Goal: Task Accomplishment & Management: Manage account settings

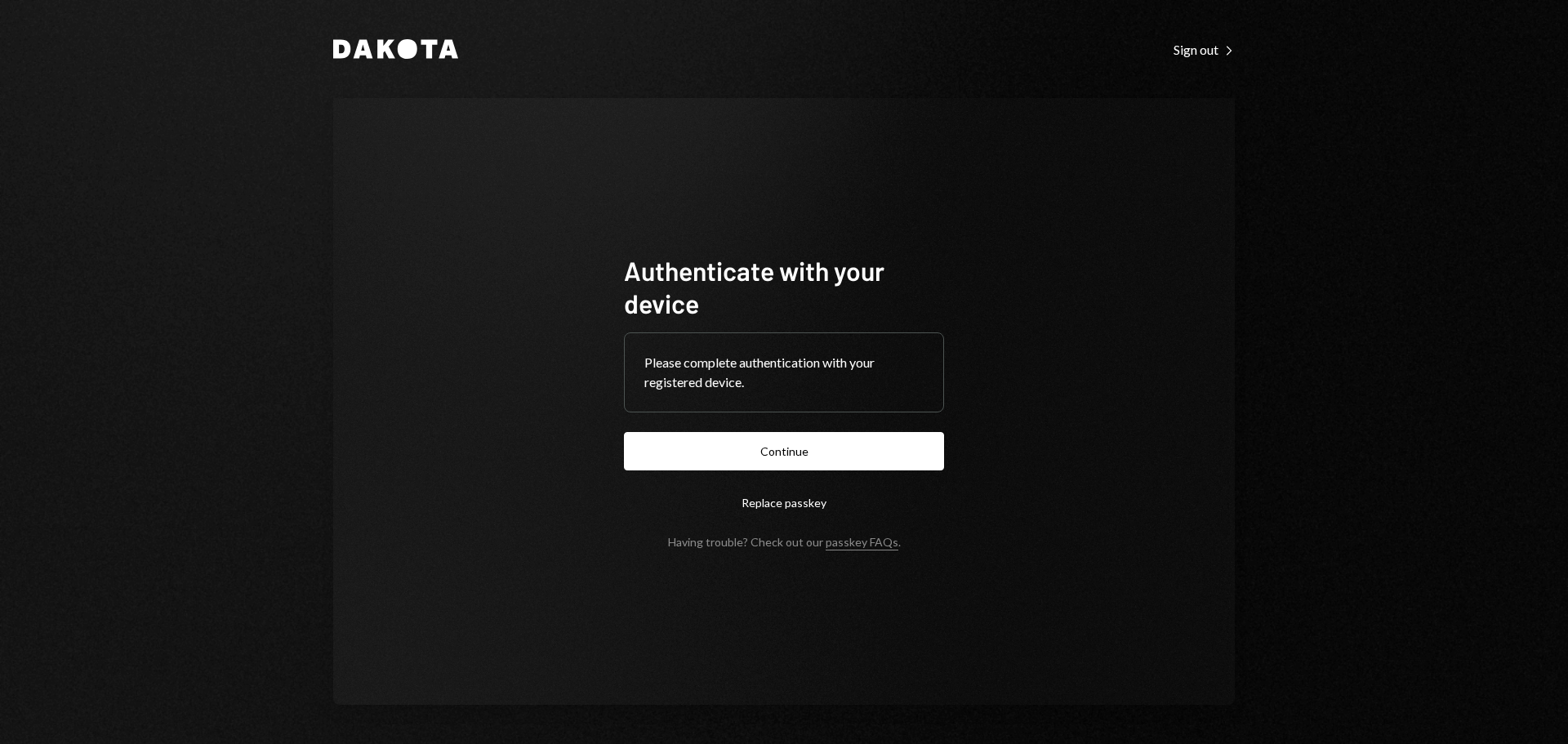
click at [789, 436] on button "Continue" at bounding box center [784, 451] width 321 height 39
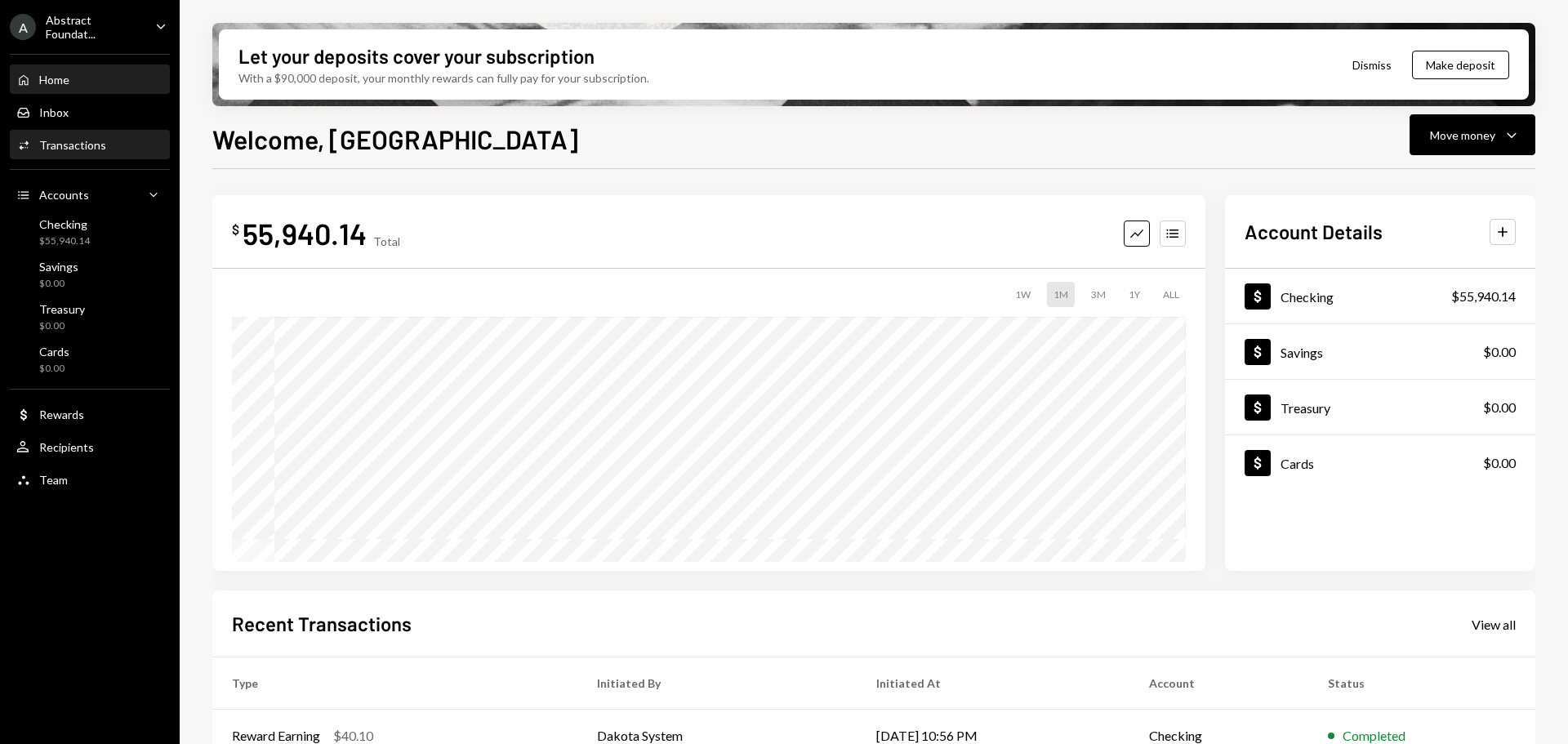
click at [104, 150] on div "Activities Transactions" at bounding box center [90, 145] width 147 height 15
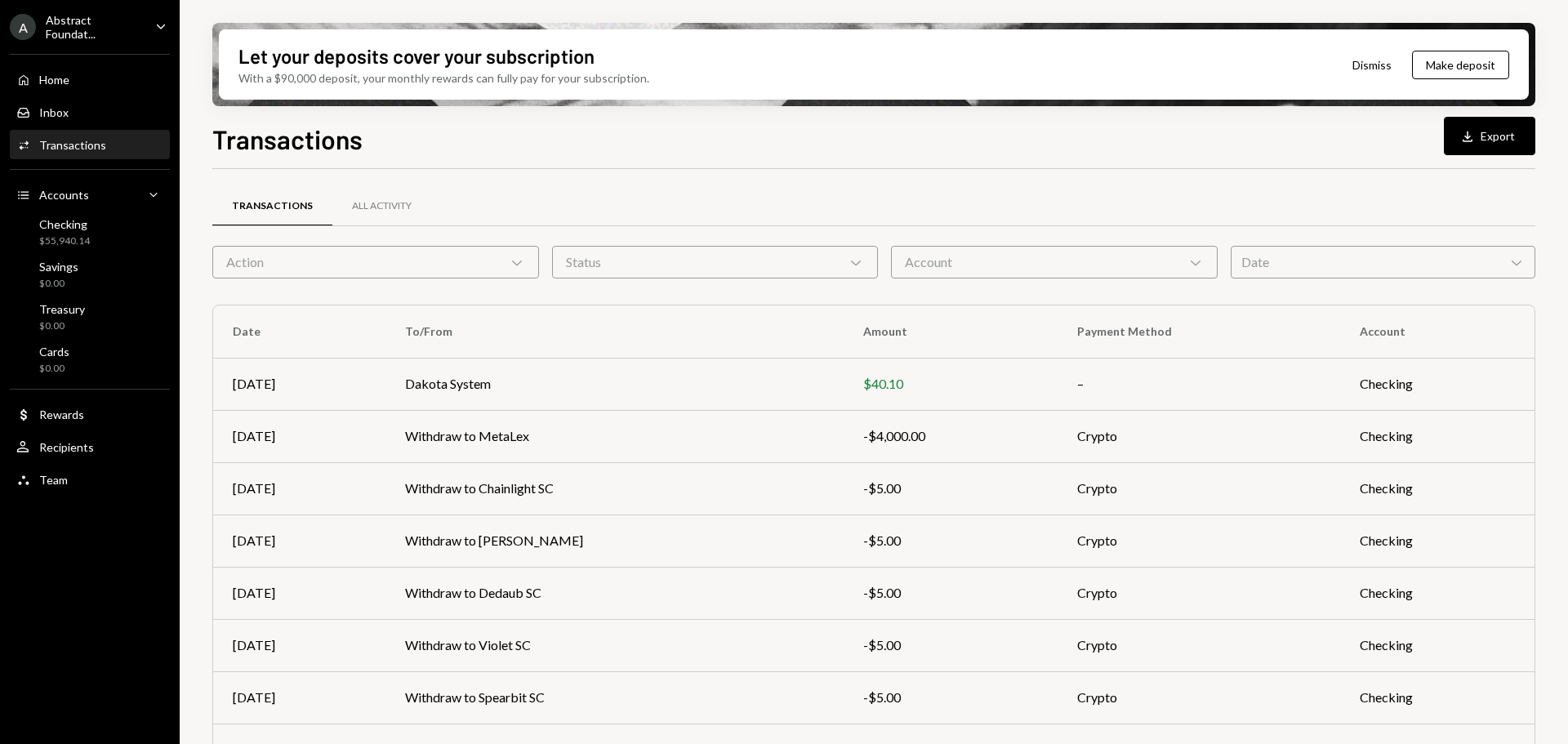
click at [941, 264] on div "Account Chevron Down" at bounding box center [1054, 262] width 327 height 33
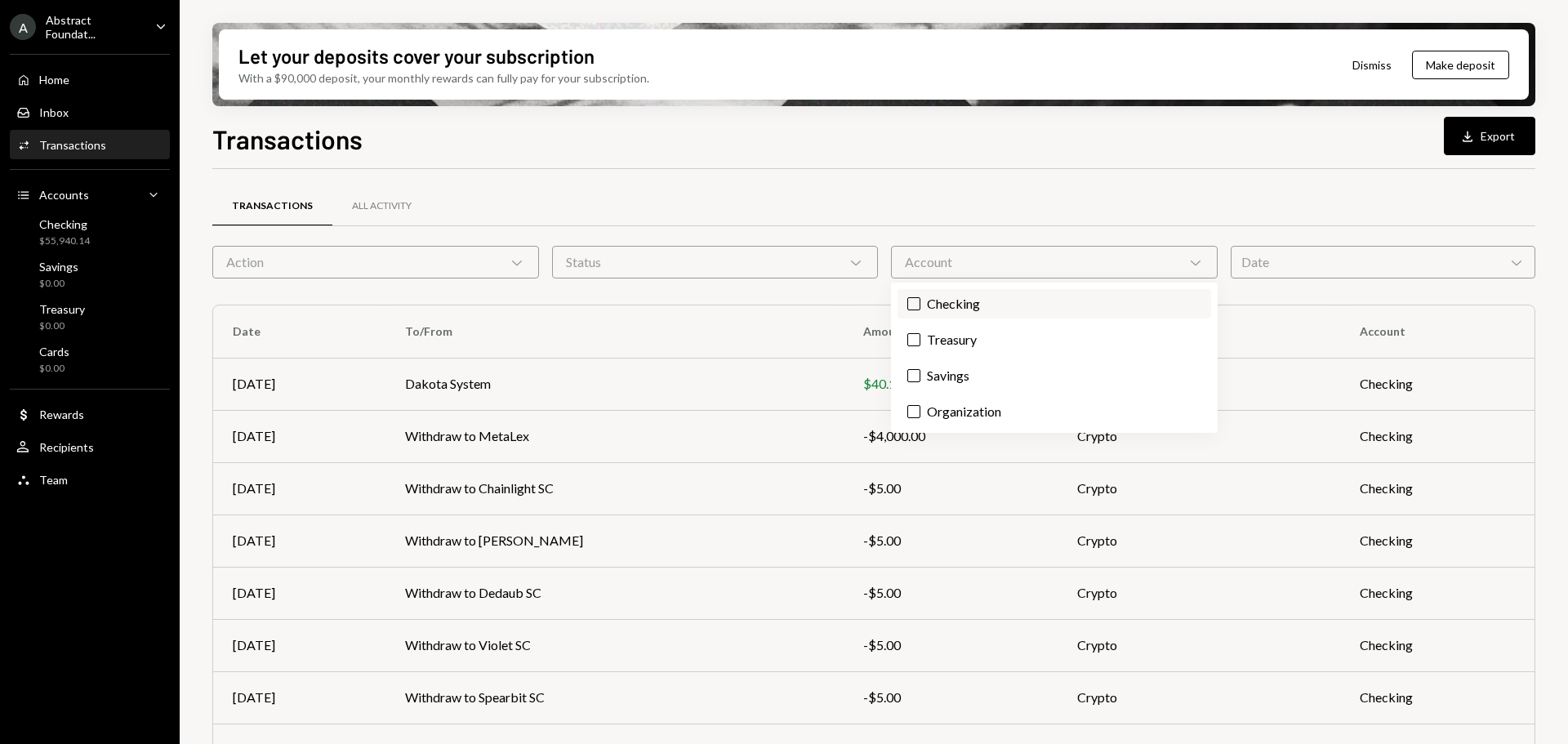
click at [943, 301] on label "Checking" at bounding box center [1054, 304] width 314 height 30
click at [921, 301] on button "Checking" at bounding box center [913, 304] width 13 height 13
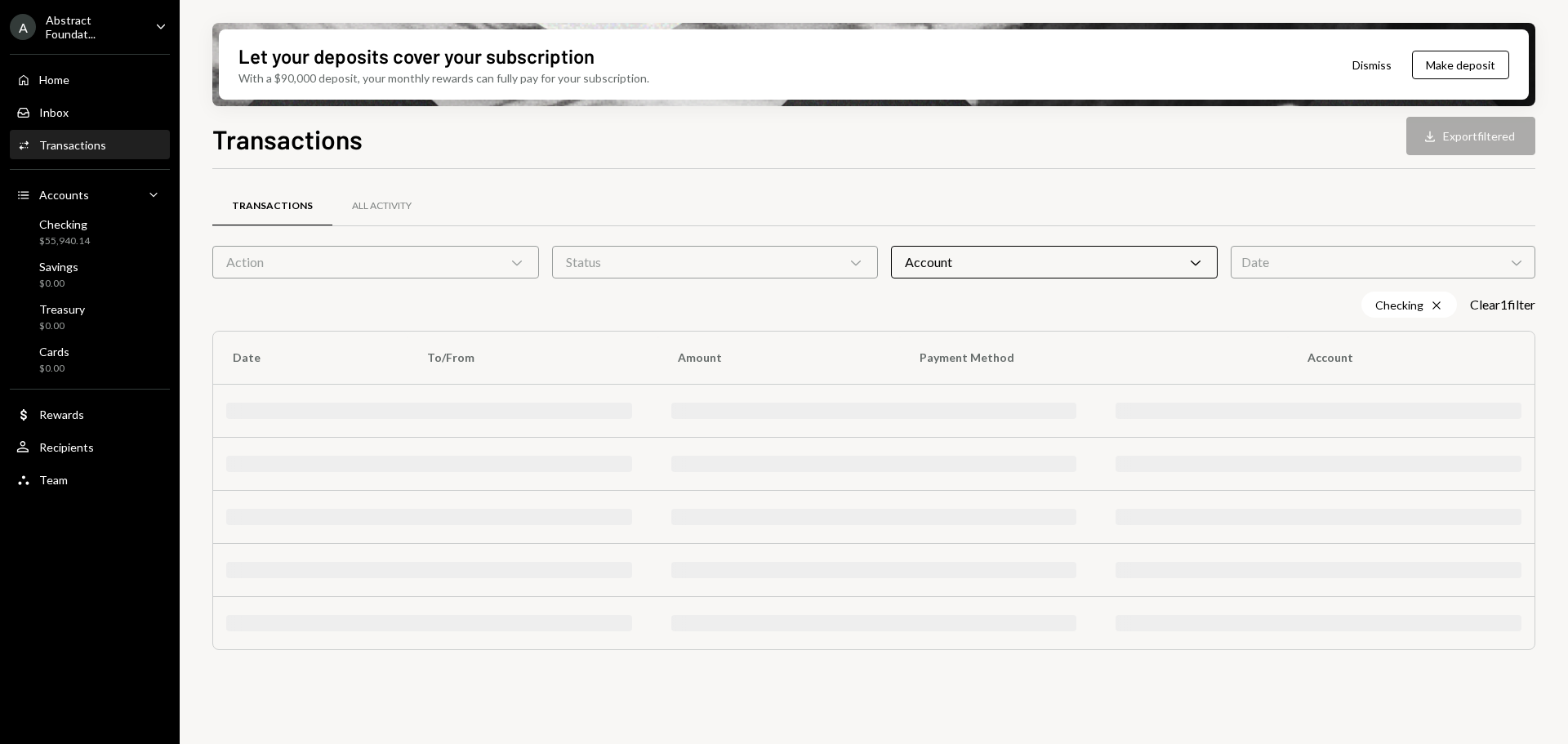
click at [809, 221] on div "Transactions All Activity" at bounding box center [873, 206] width 1323 height 42
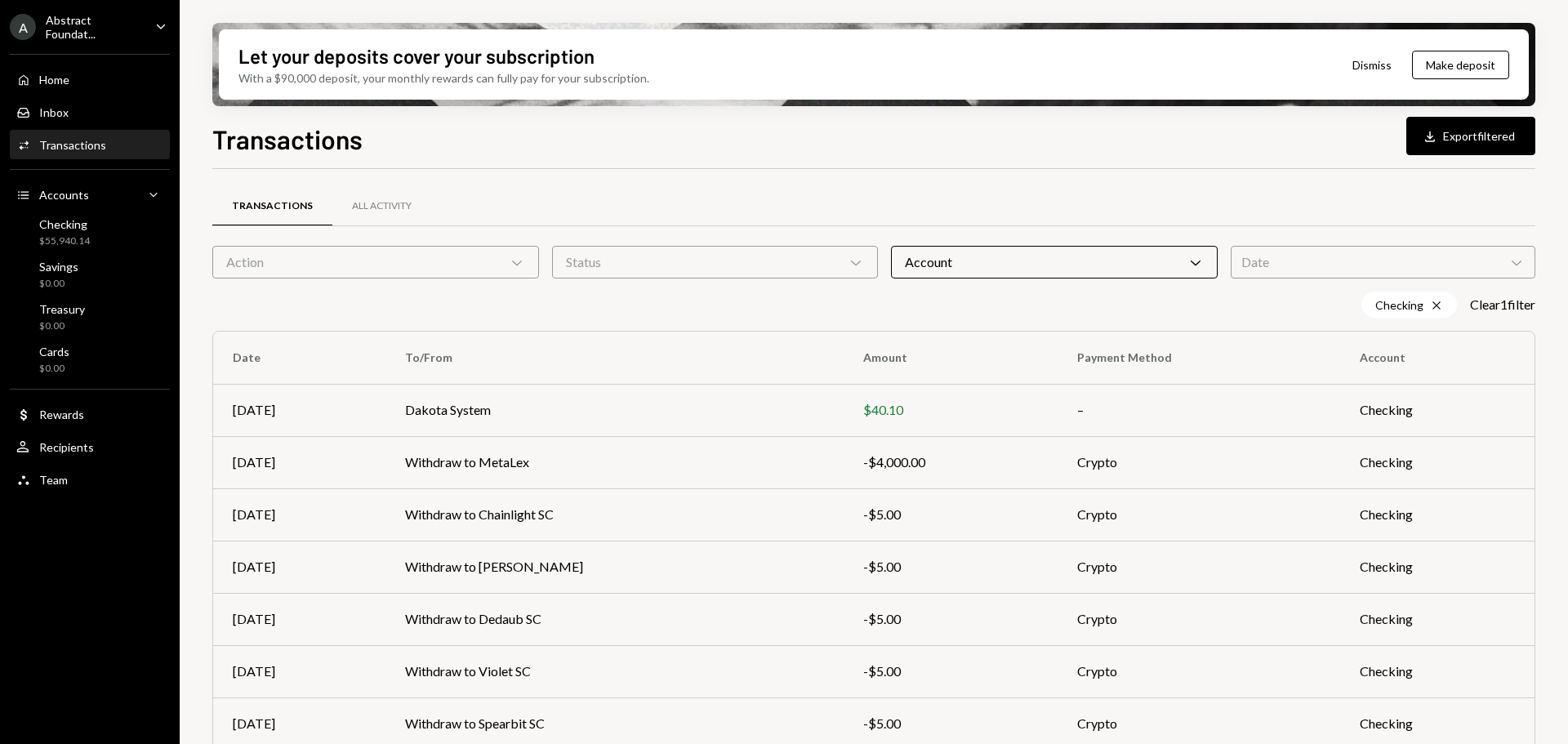
click at [789, 253] on div "Status Chevron Down" at bounding box center [716, 262] width 327 height 33
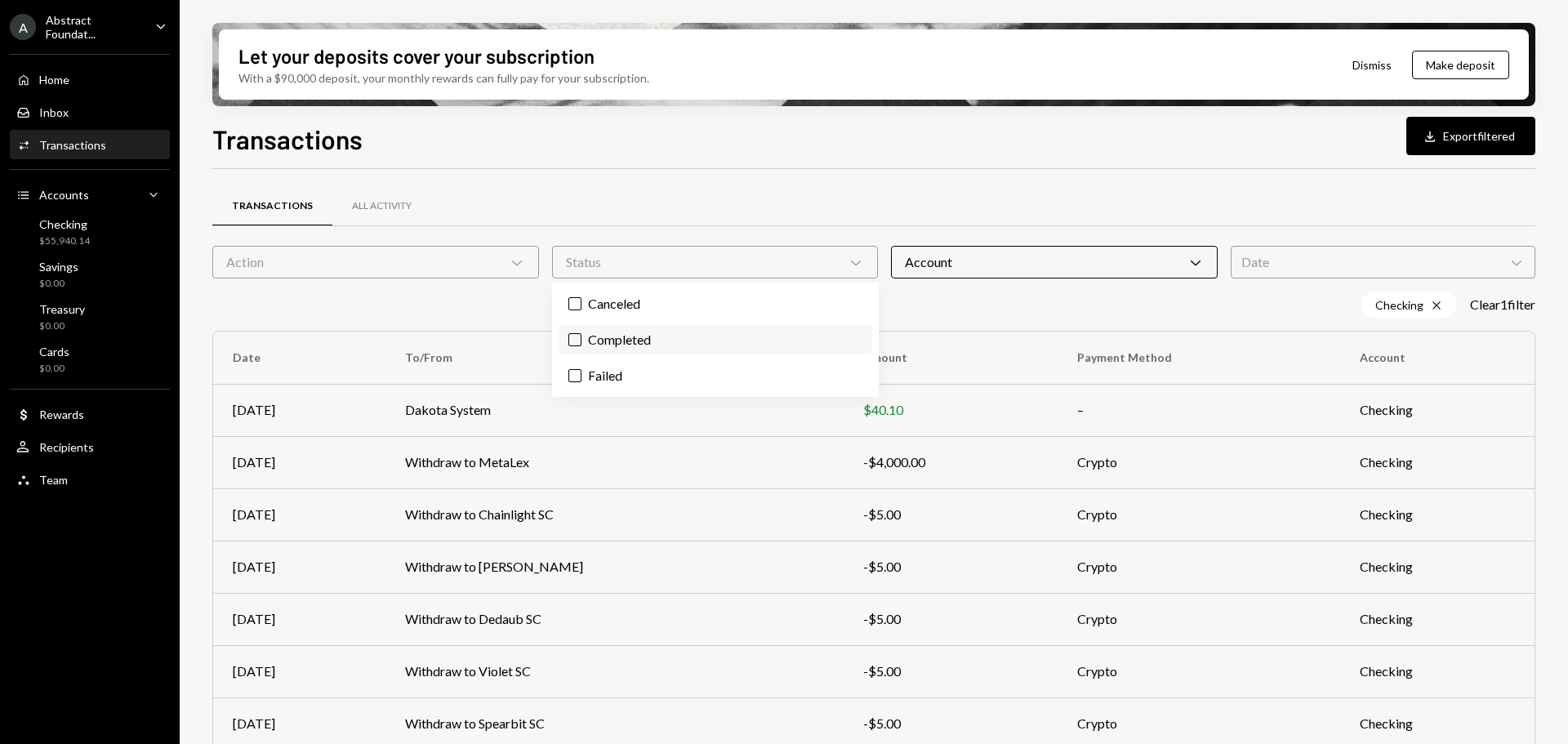
click at [622, 339] on label "Completed" at bounding box center [715, 341] width 314 height 30
click at [581, 339] on button "Completed" at bounding box center [574, 340] width 13 height 13
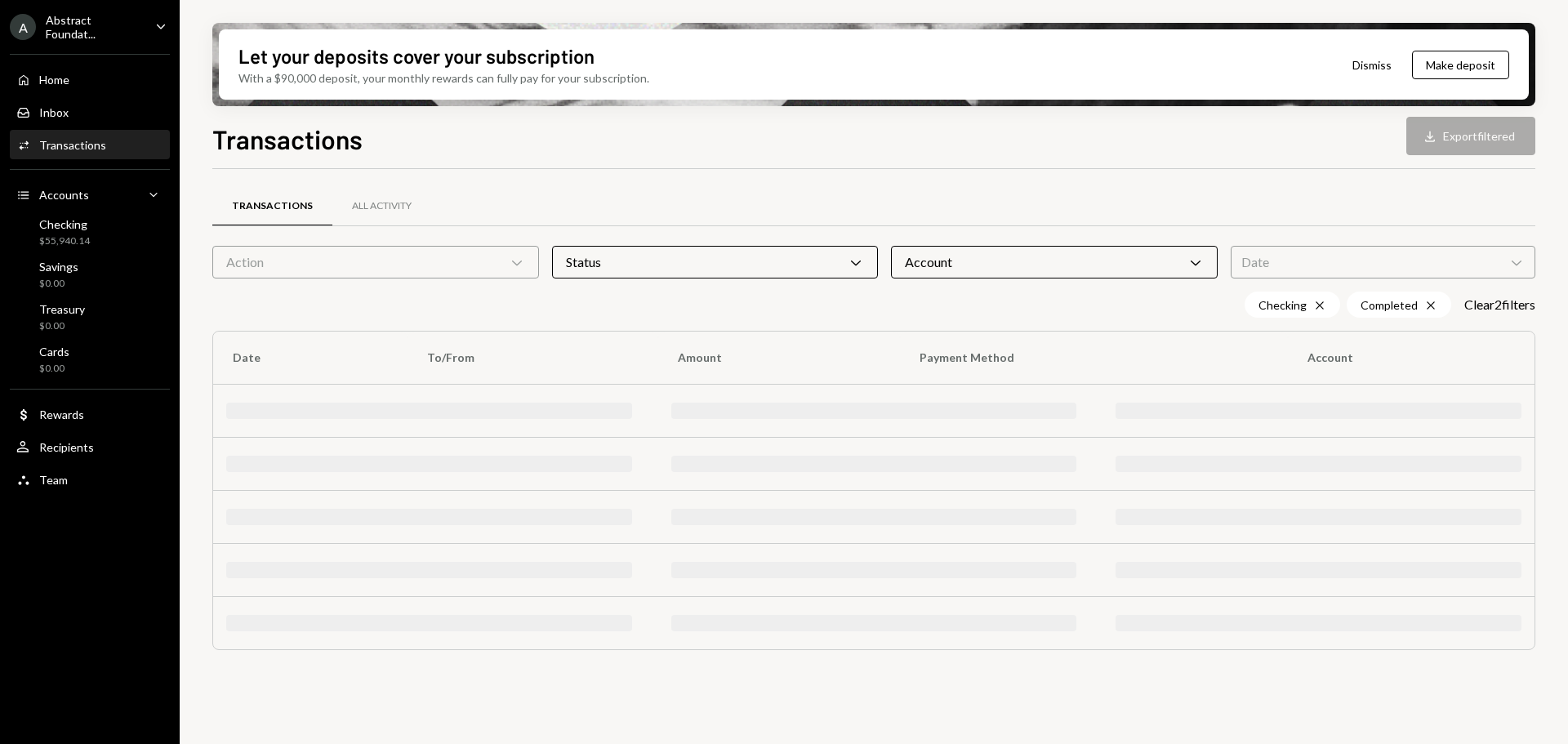
click at [664, 219] on div "Transactions All Activity" at bounding box center [873, 206] width 1323 height 42
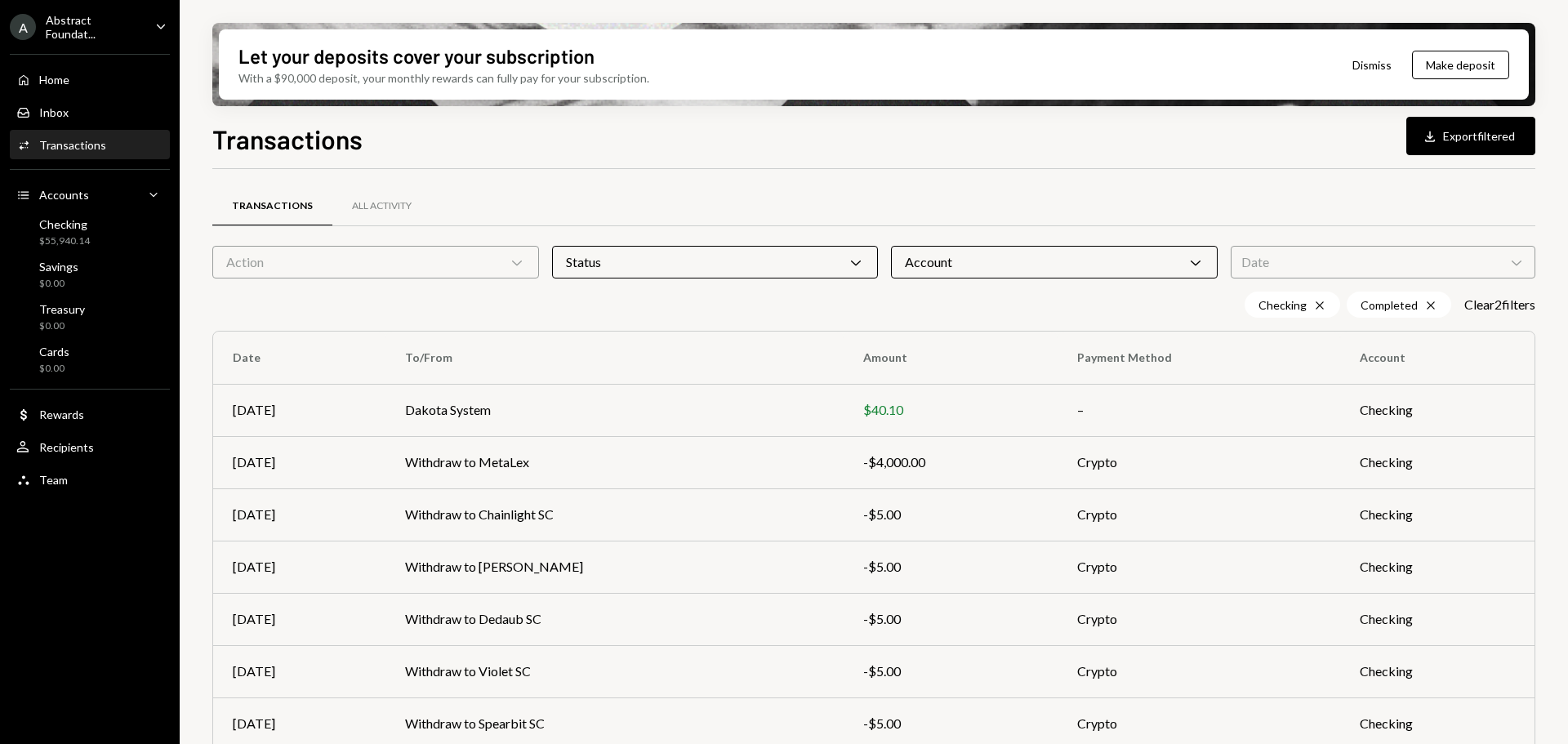
click at [730, 266] on div "Status Chevron Down" at bounding box center [716, 262] width 327 height 33
click at [1236, 265] on div "Date Chevron Down" at bounding box center [1383, 262] width 305 height 33
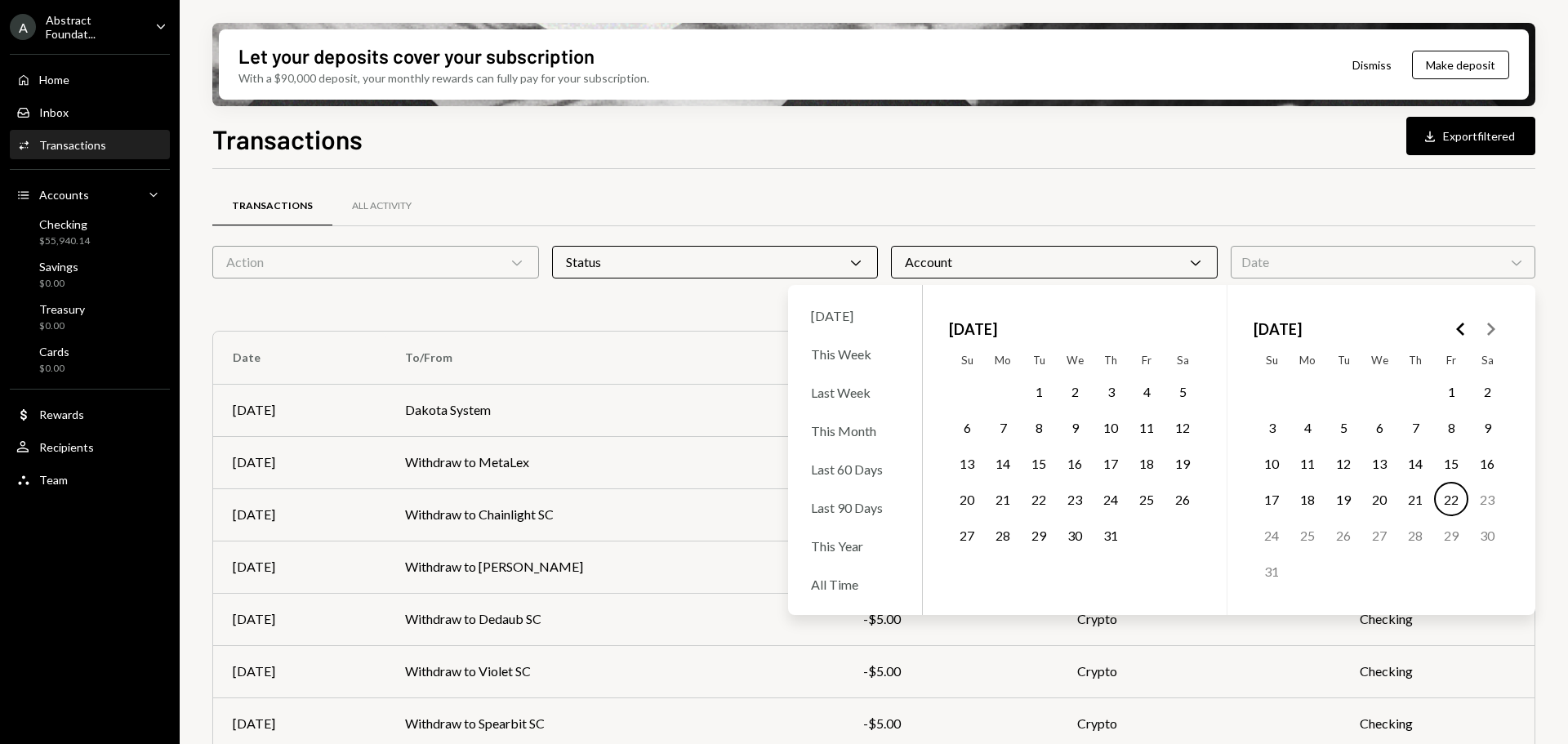
click at [1456, 393] on button "1" at bounding box center [1452, 391] width 34 height 34
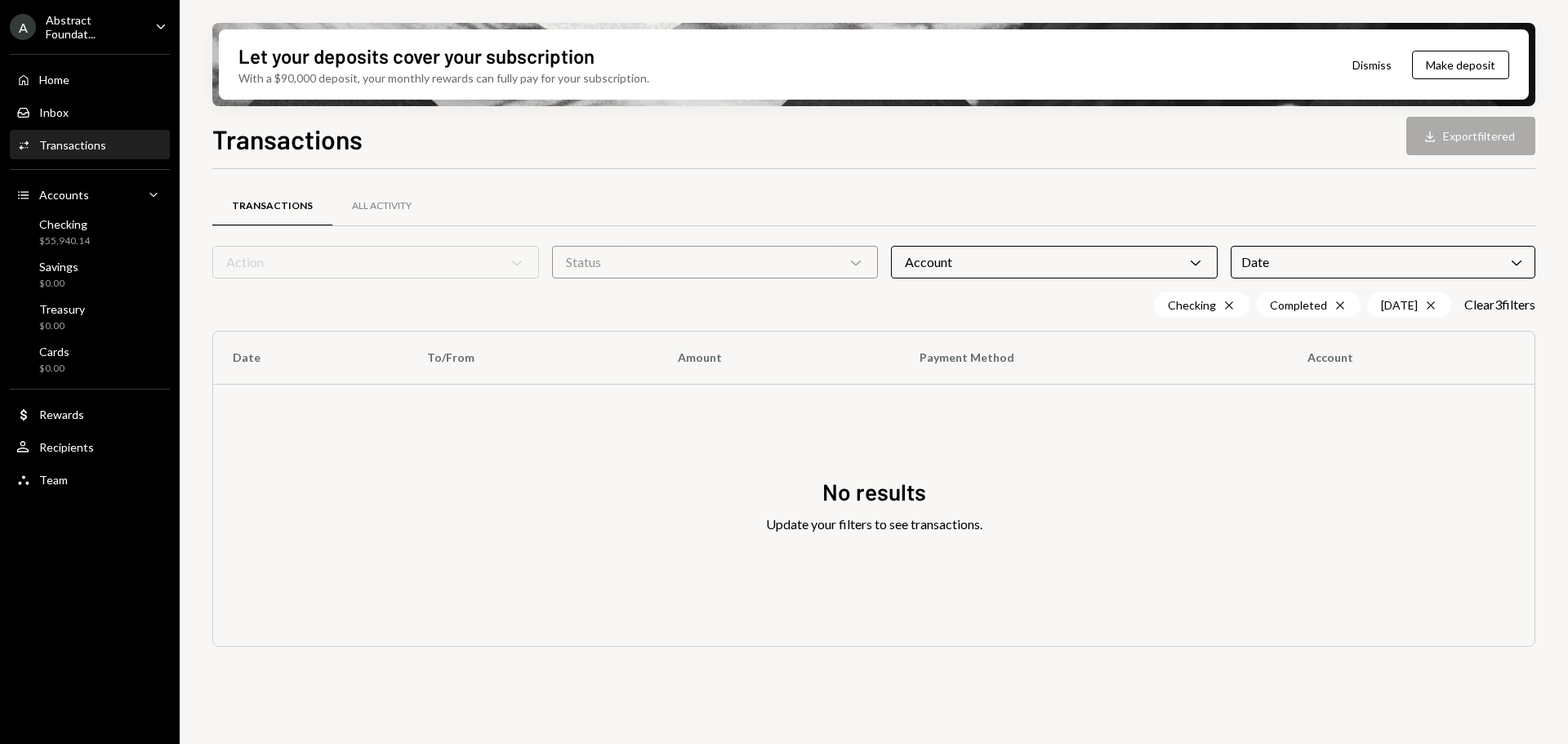
click at [1291, 212] on div "Transactions All Activity" at bounding box center [873, 206] width 1323 height 42
click at [1449, 273] on div "Date Chevron Down" at bounding box center [1383, 262] width 305 height 33
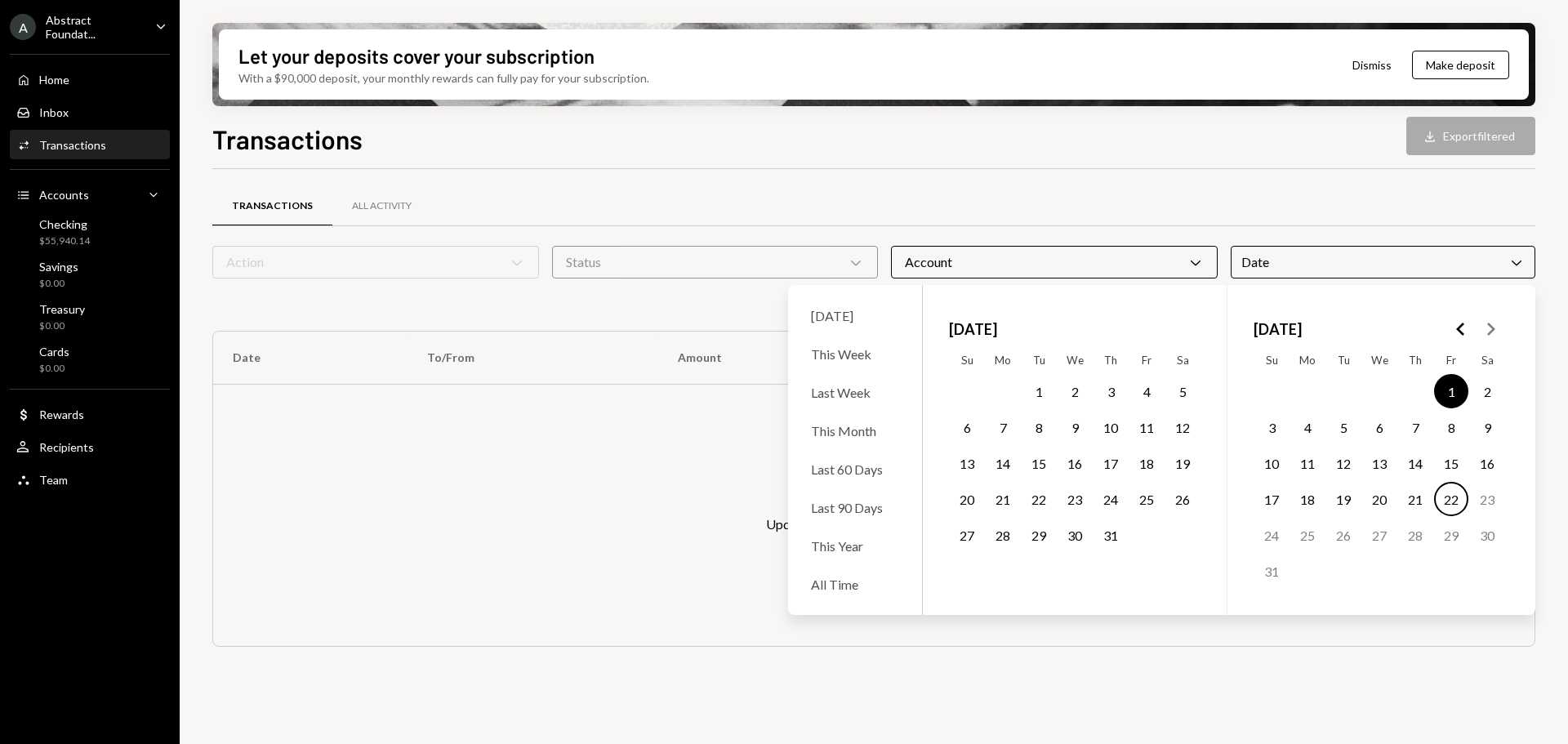
click at [1452, 390] on button "1" at bounding box center [1452, 391] width 34 height 34
click at [1442, 463] on button "15" at bounding box center [1452, 463] width 34 height 34
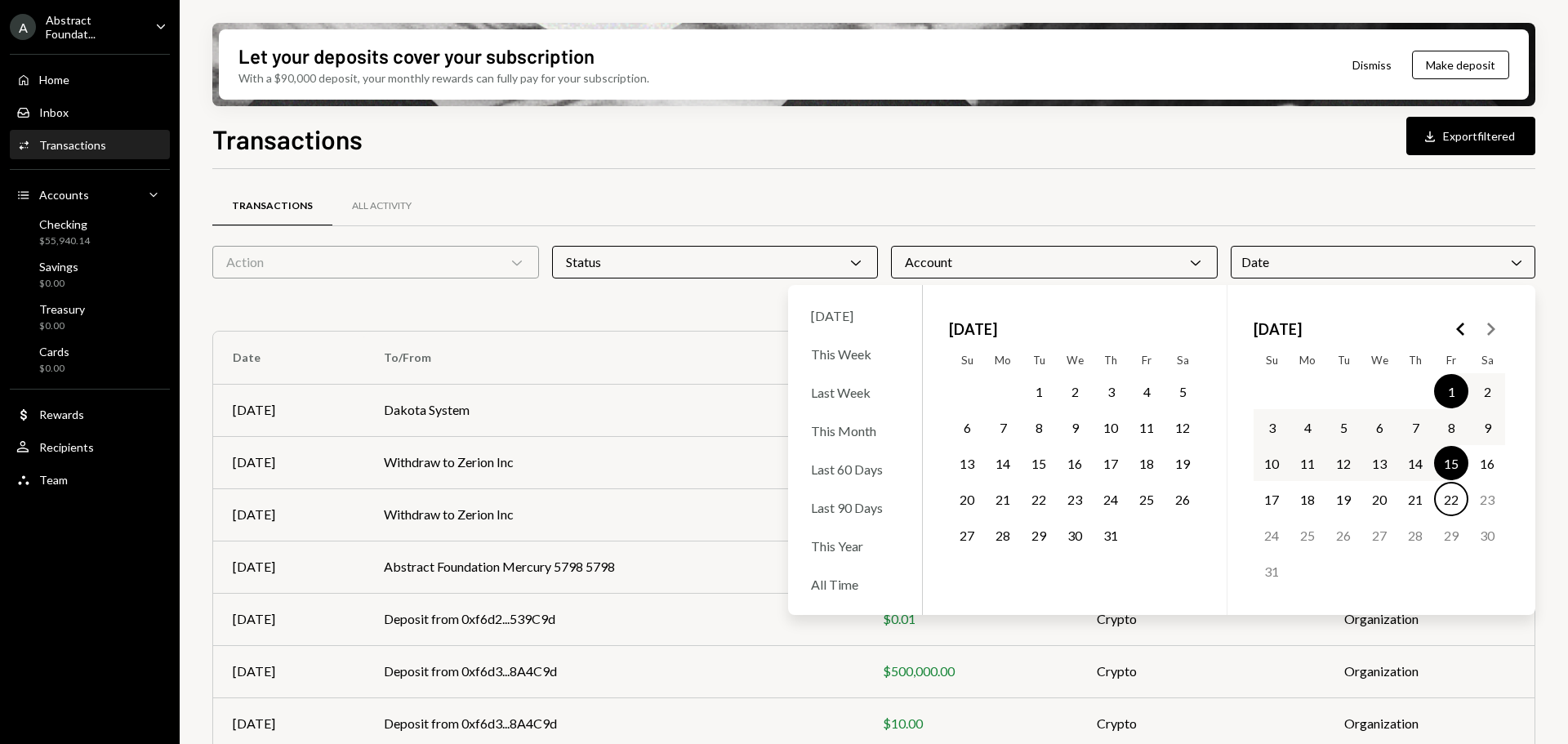
click at [1417, 463] on button "14" at bounding box center [1416, 463] width 34 height 34
click at [1442, 492] on button "22" at bounding box center [1452, 499] width 34 height 34
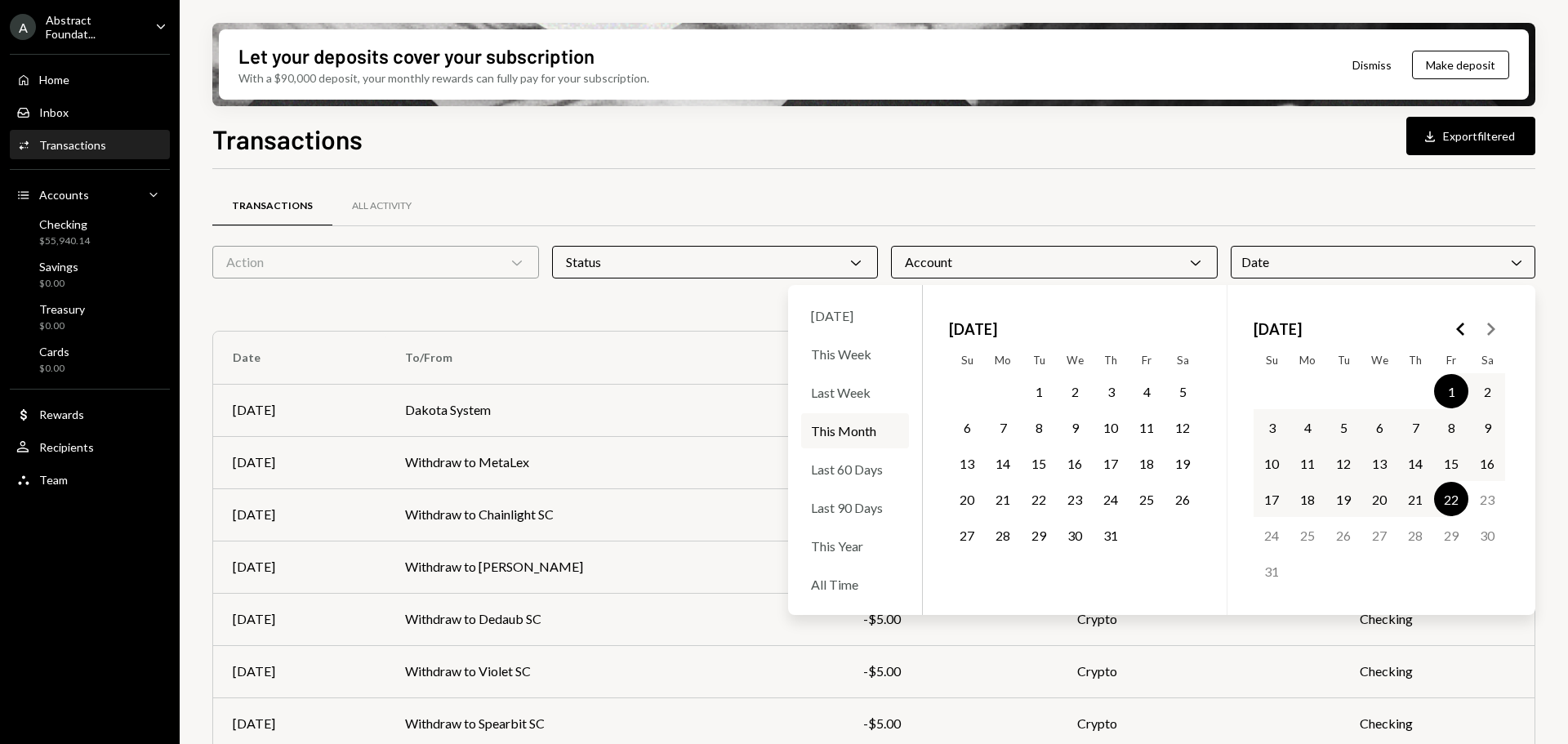
click at [1411, 475] on button "14" at bounding box center [1416, 463] width 34 height 34
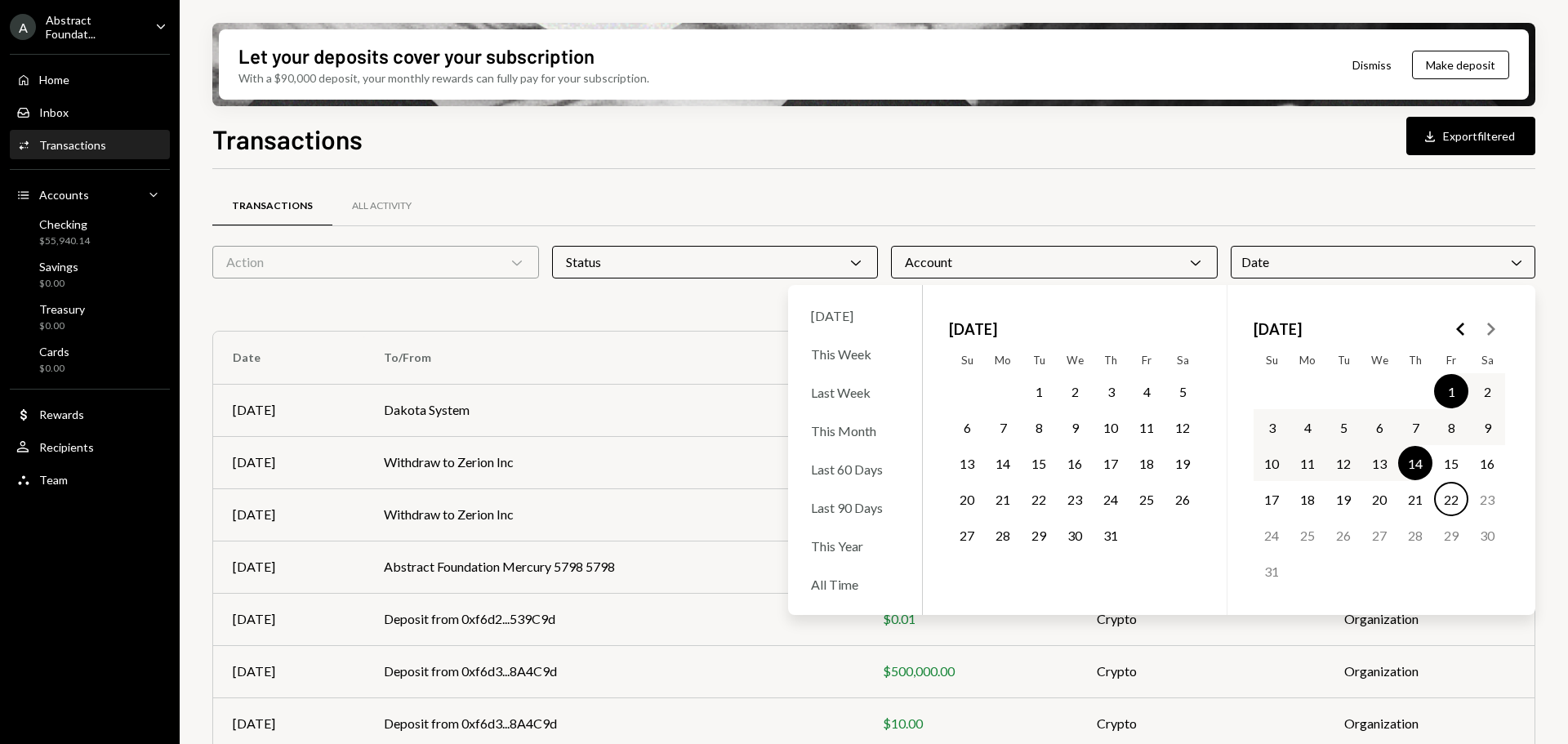
click at [1458, 393] on button "1" at bounding box center [1452, 391] width 34 height 34
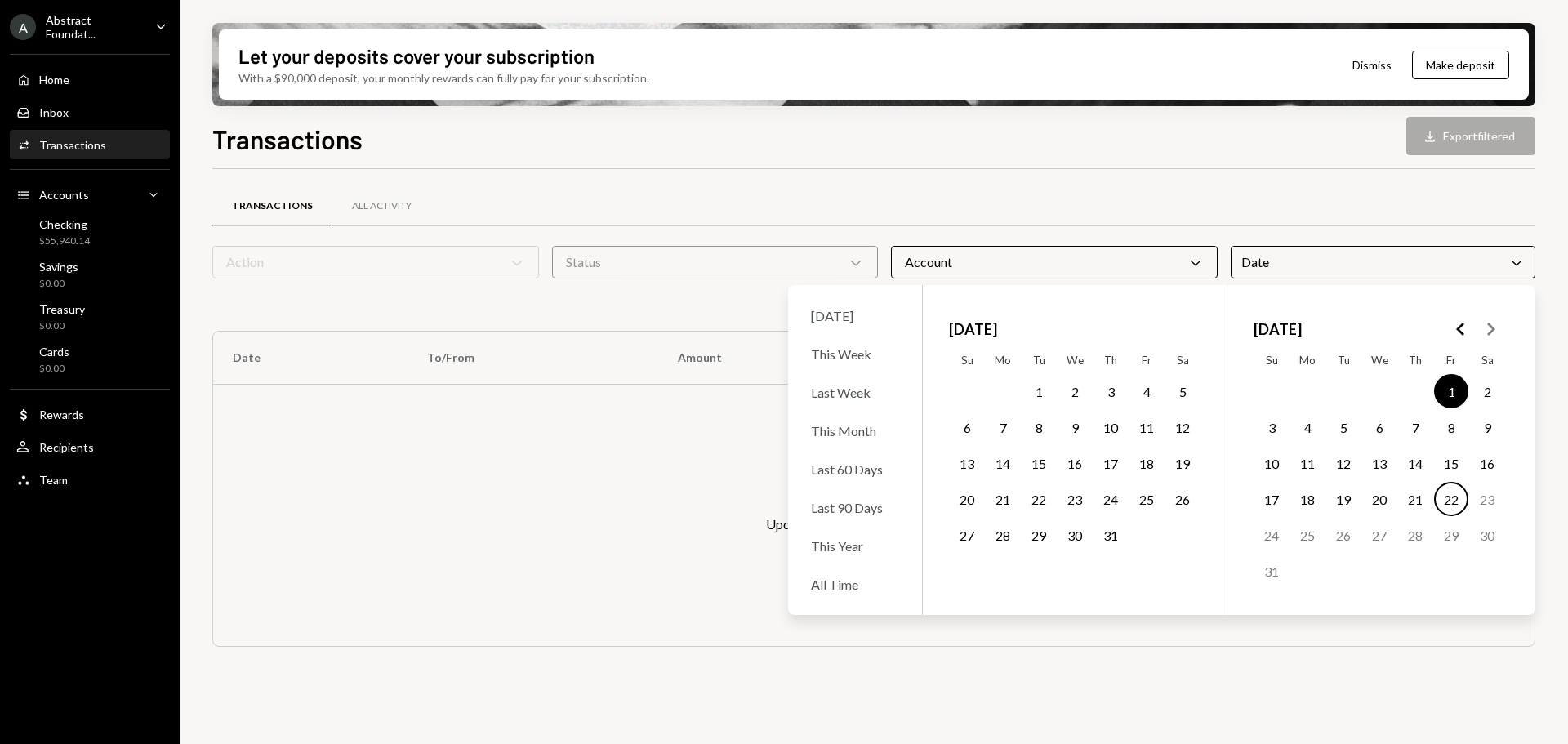
click at [1418, 455] on button "14" at bounding box center [1416, 463] width 34 height 34
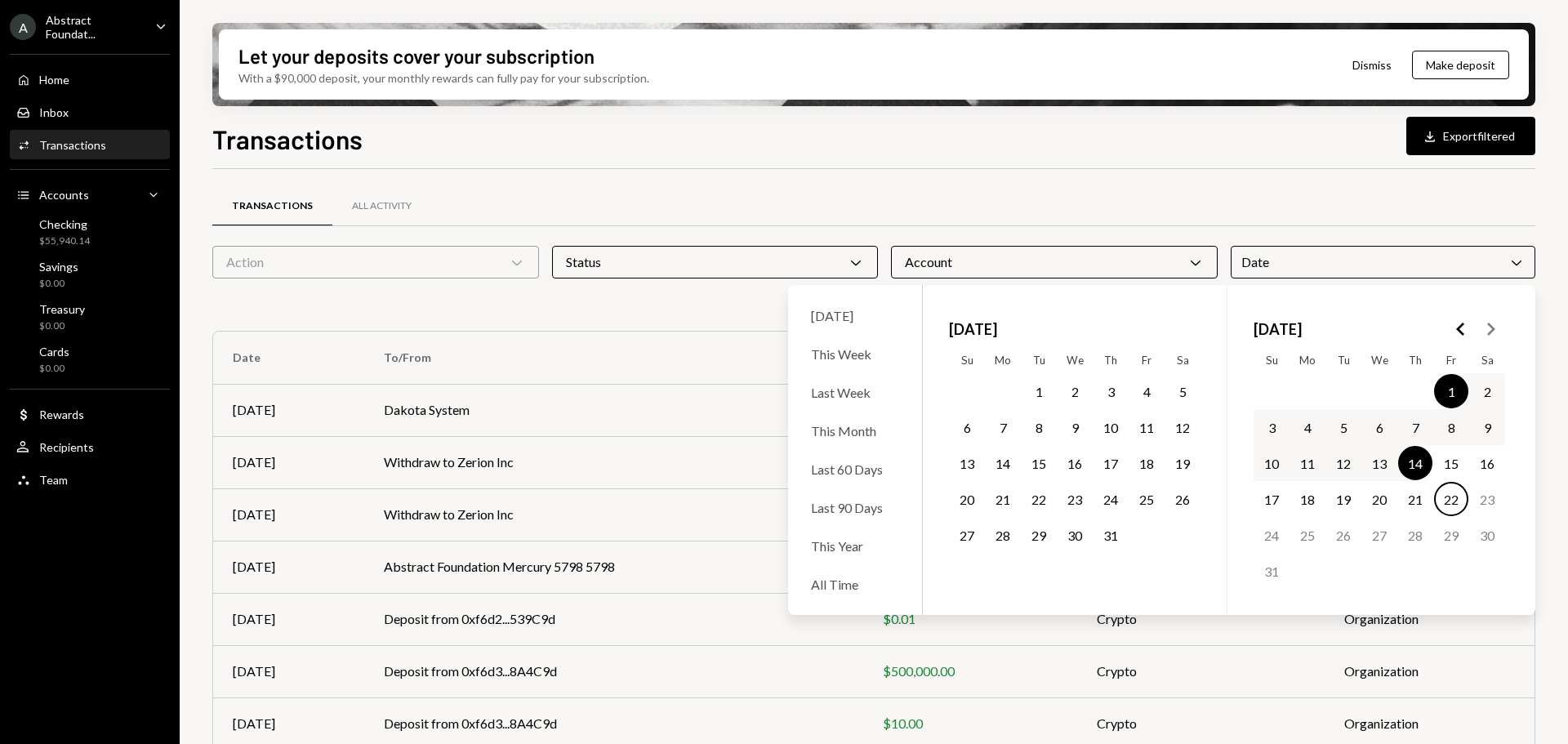
click at [1408, 457] on button "14" at bounding box center [1416, 463] width 34 height 34
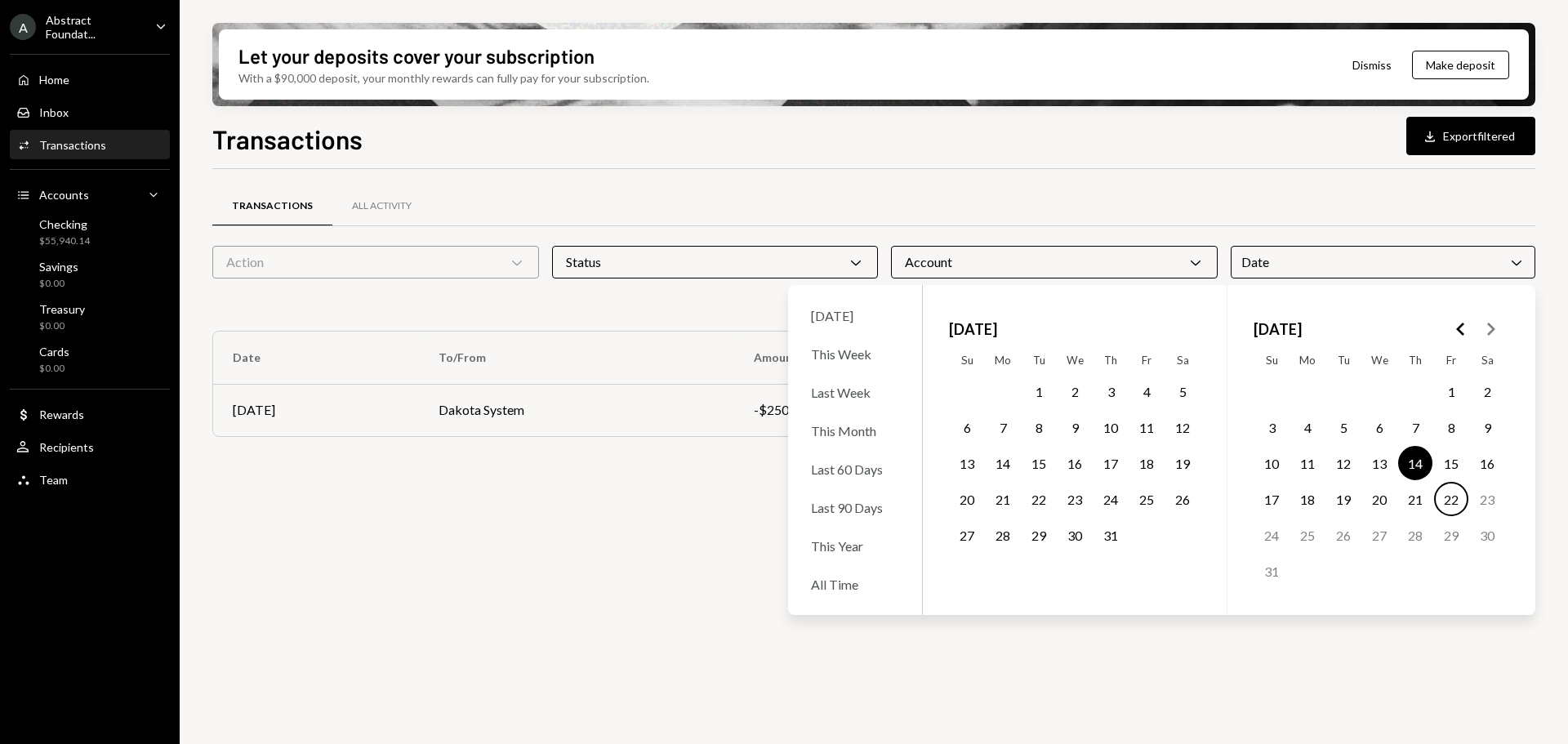
drag, startPoint x: 1486, startPoint y: 254, endPoint x: 1483, endPoint y: 264, distance: 10.4
click at [1486, 257] on div "Date Chevron Down" at bounding box center [1383, 262] width 305 height 33
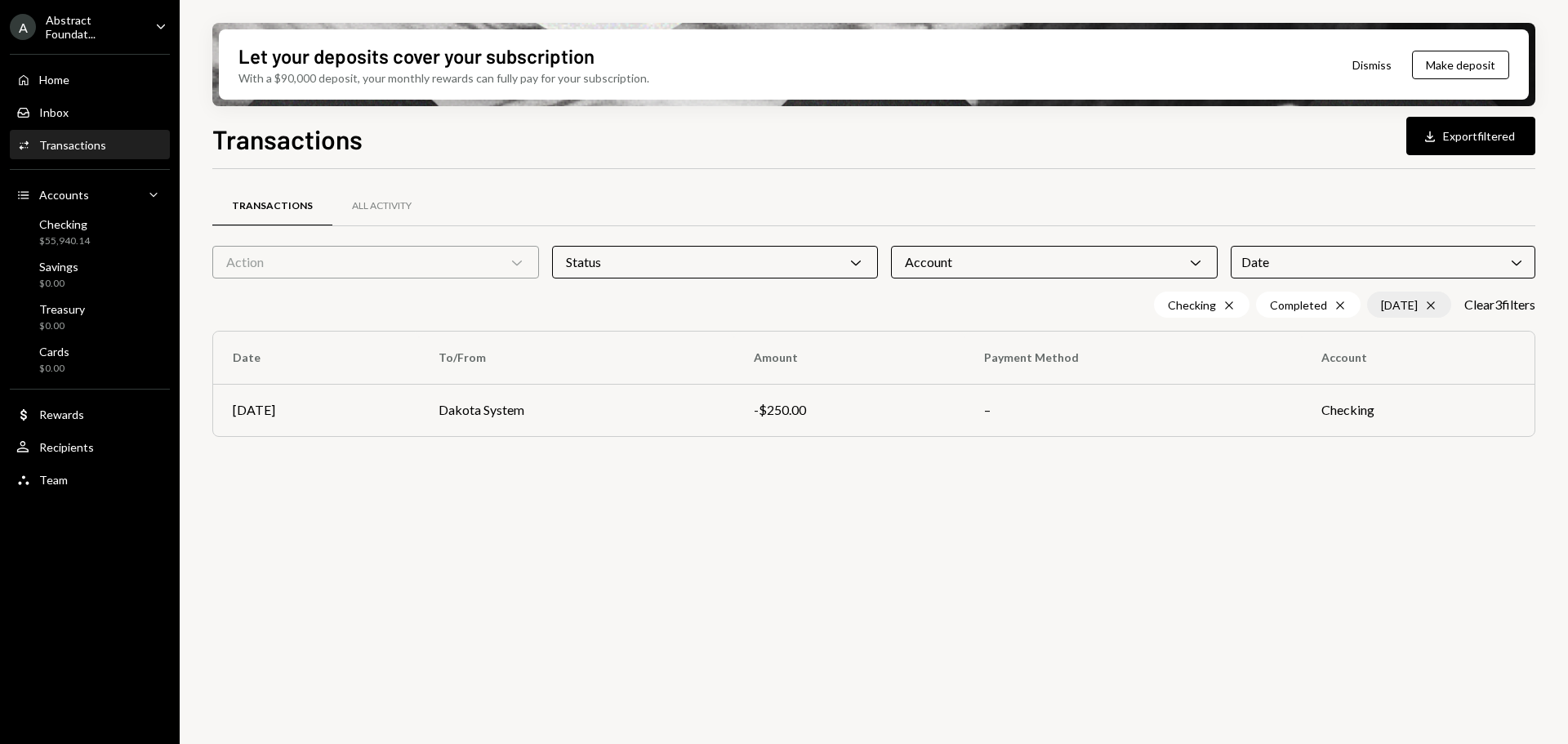
click at [1432, 306] on div "[DATE] Cross" at bounding box center [1409, 305] width 85 height 26
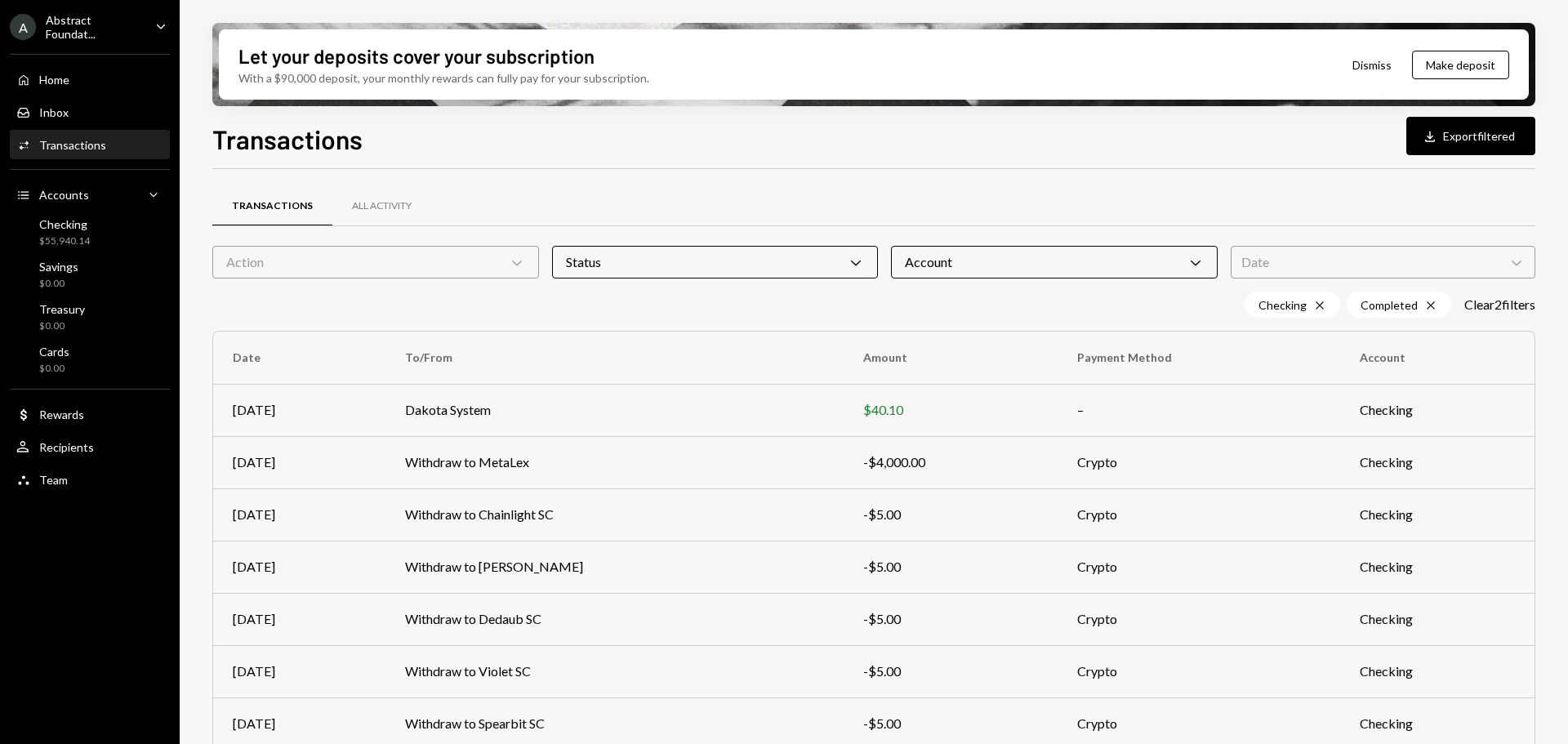
click at [1421, 262] on div "Date Chevron Down" at bounding box center [1383, 262] width 305 height 33
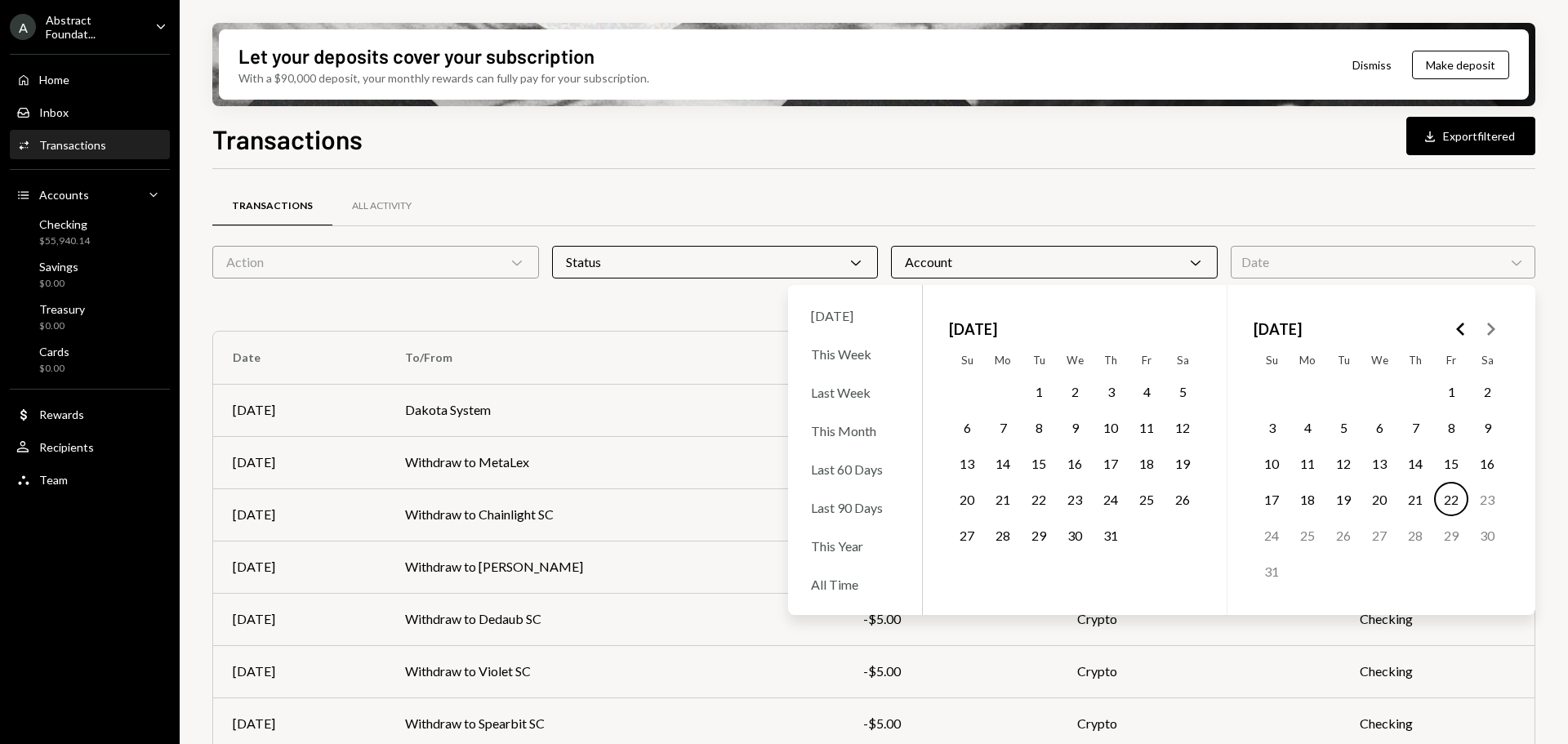
click at [1419, 462] on button "14" at bounding box center [1416, 463] width 34 height 34
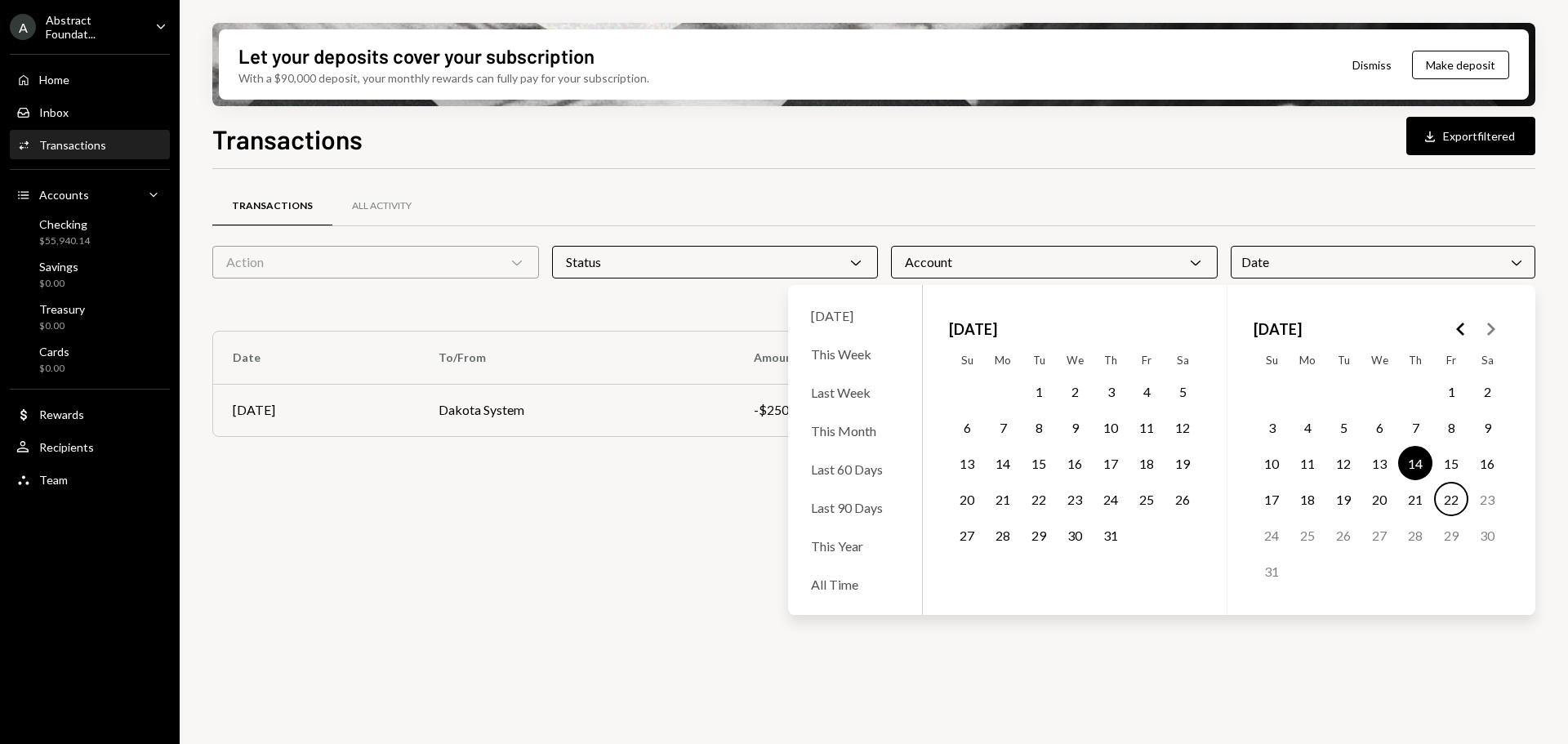
click at [1452, 500] on button "22" at bounding box center [1452, 499] width 34 height 34
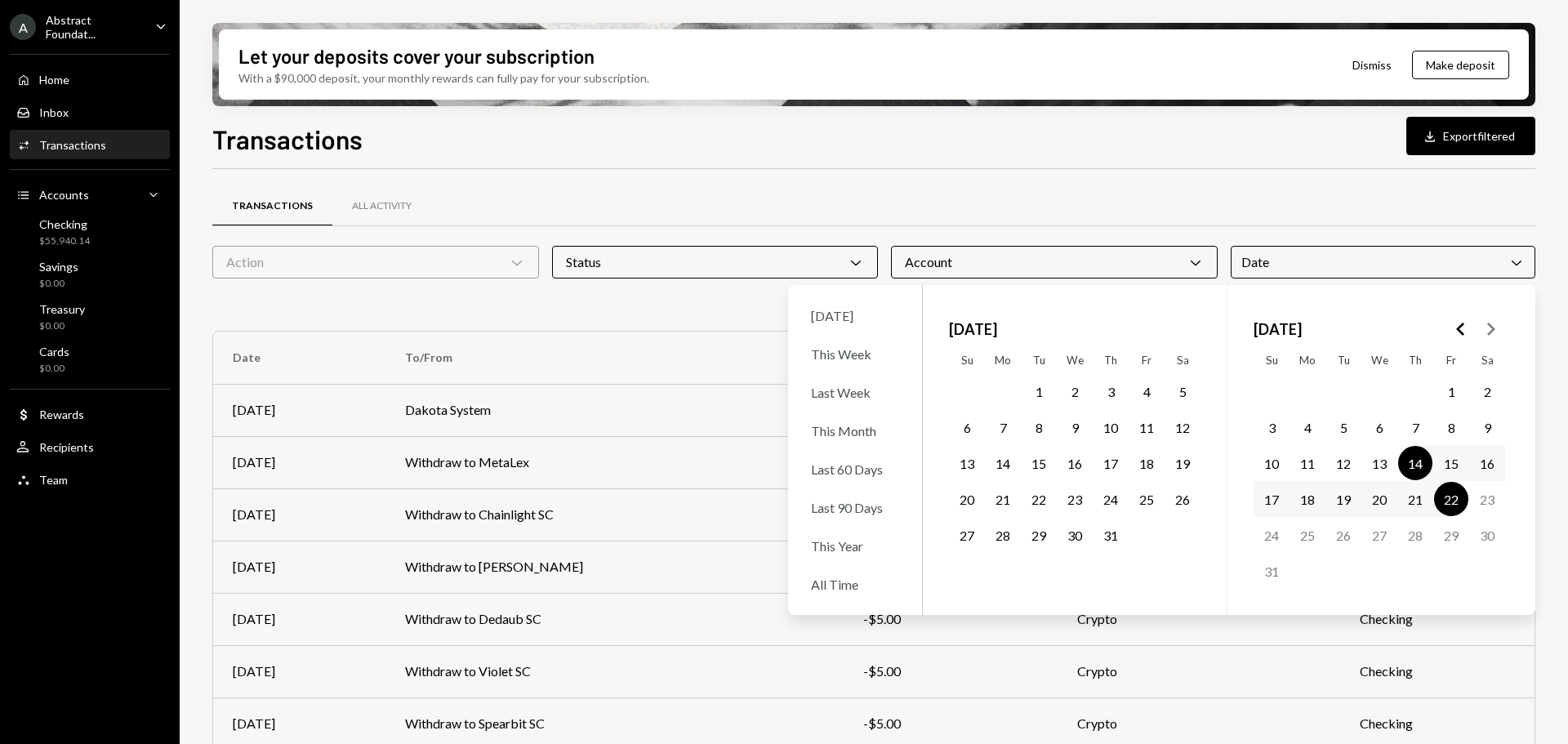
click at [1354, 163] on div "Transactions Download Export filtered Transactions All Activity Action Chevron …" at bounding box center [873, 480] width 1323 height 721
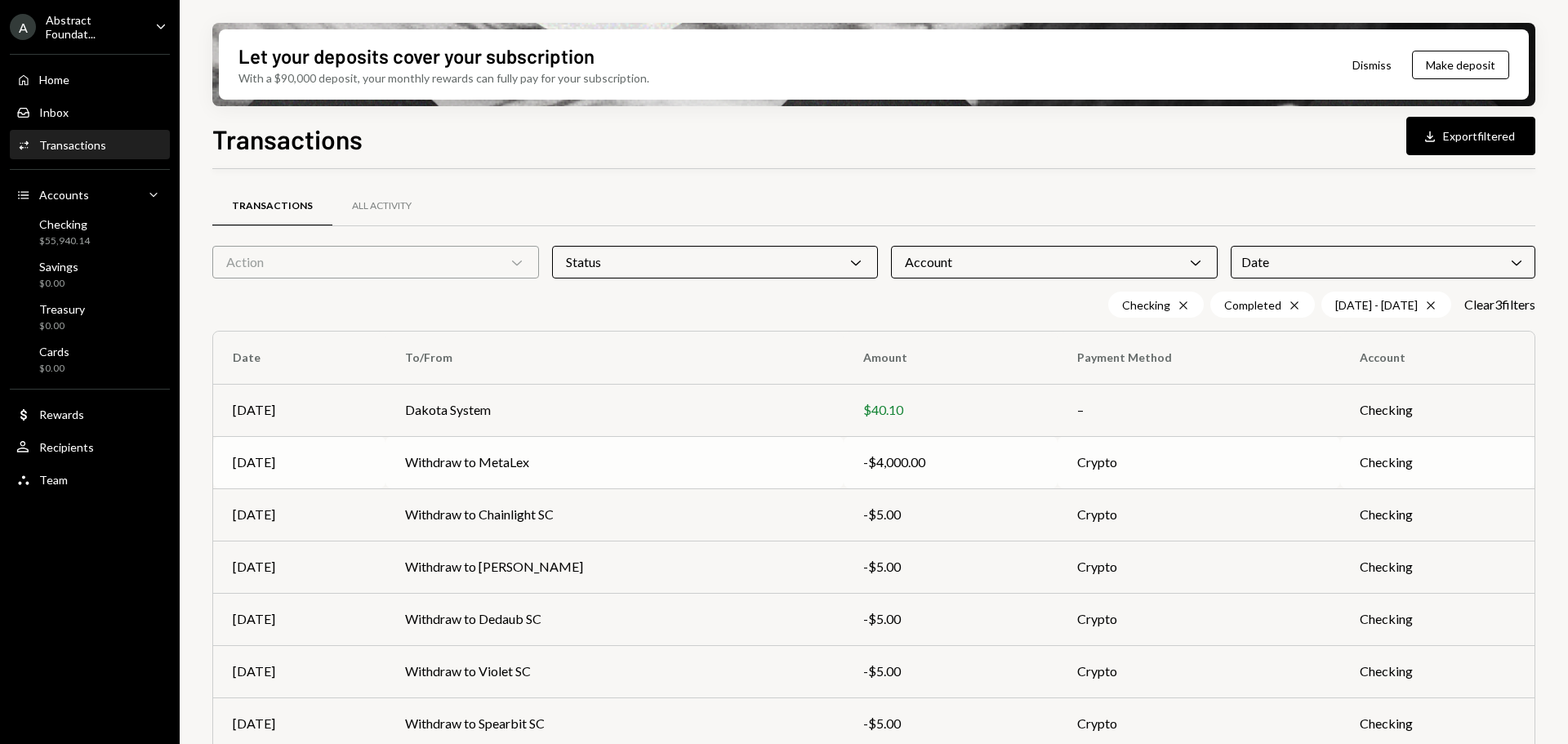
scroll to position [125, 0]
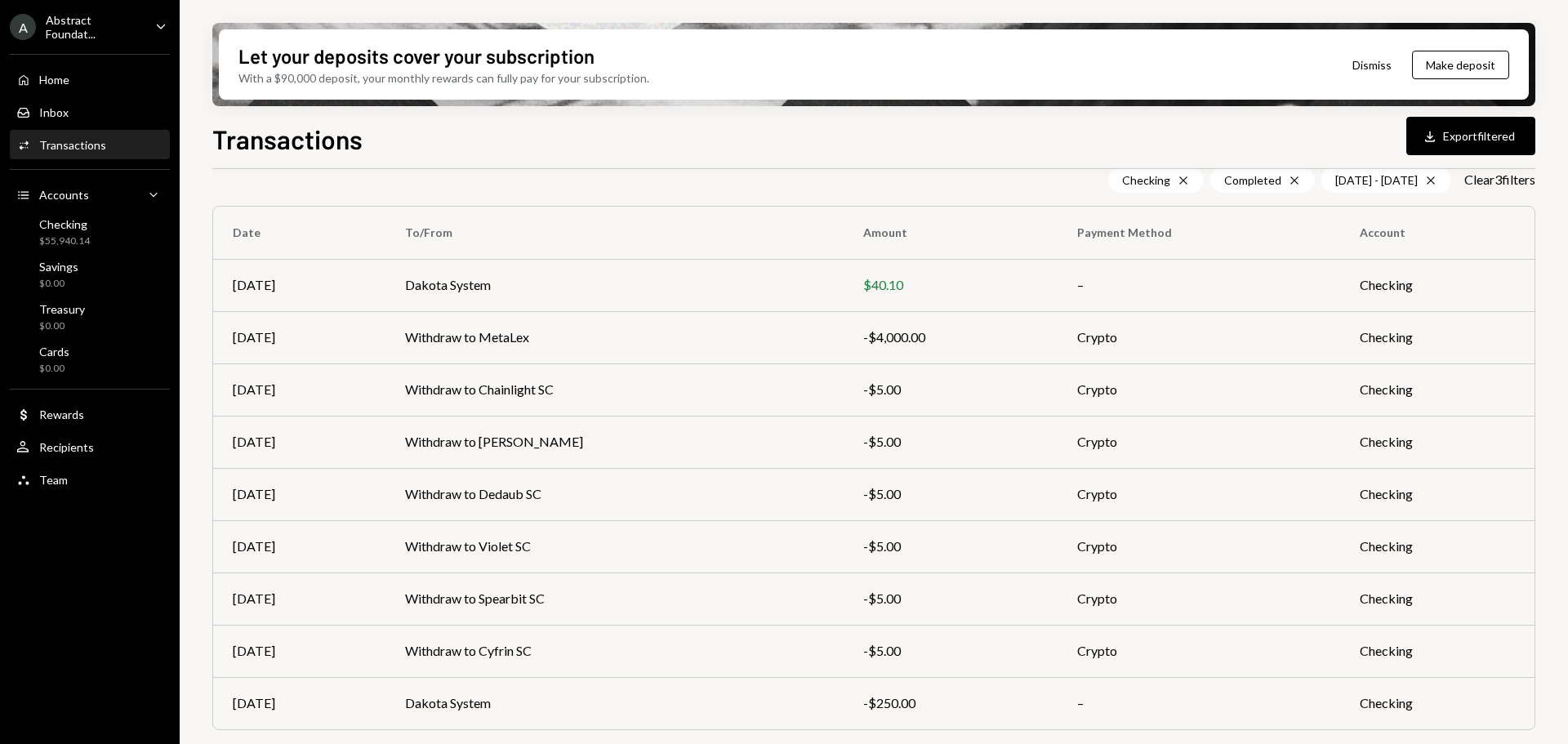
click at [1448, 139] on button "Download Export filtered" at bounding box center [1471, 135] width 129 height 39
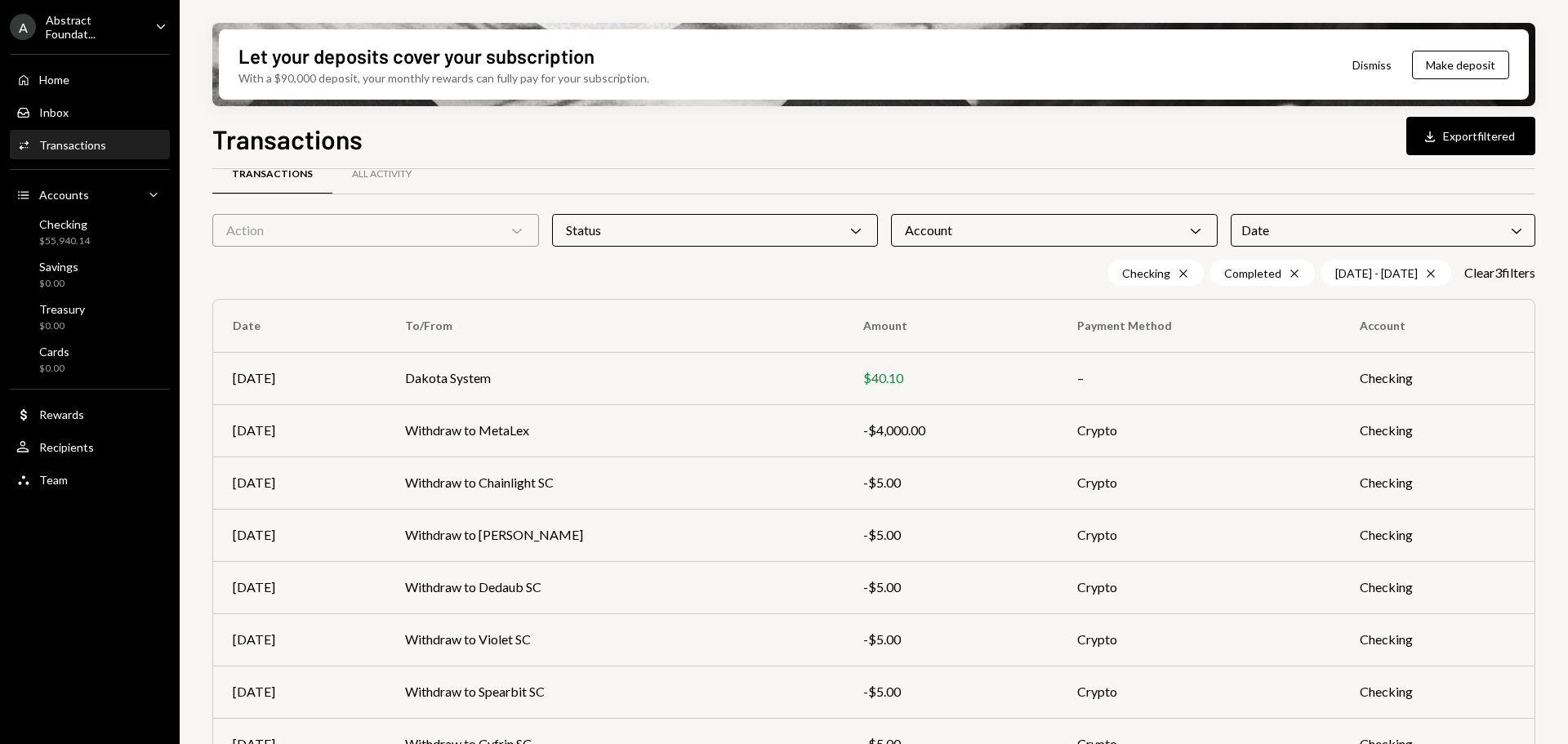
scroll to position [0, 0]
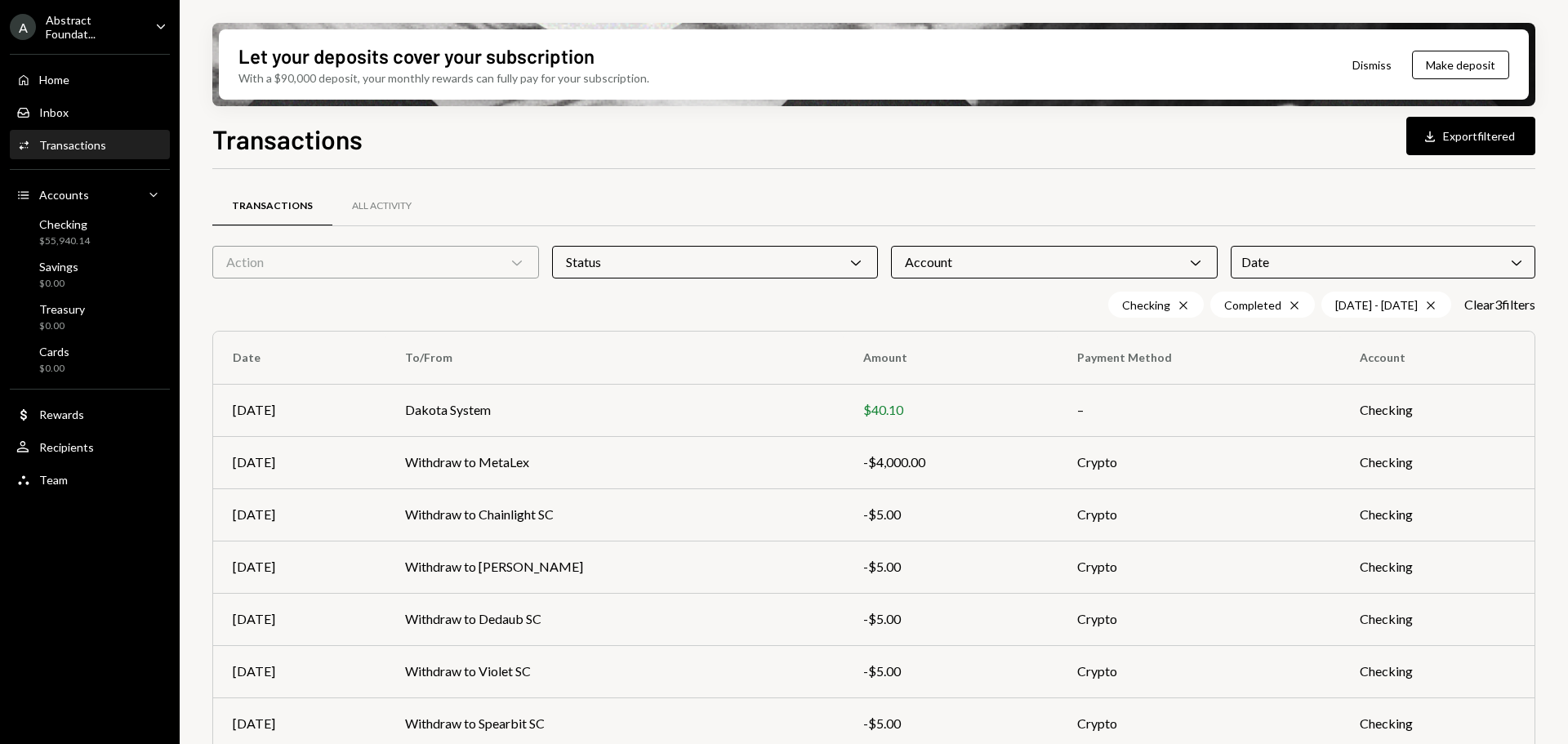
click at [1399, 263] on div "Date Chevron Down" at bounding box center [1383, 262] width 305 height 33
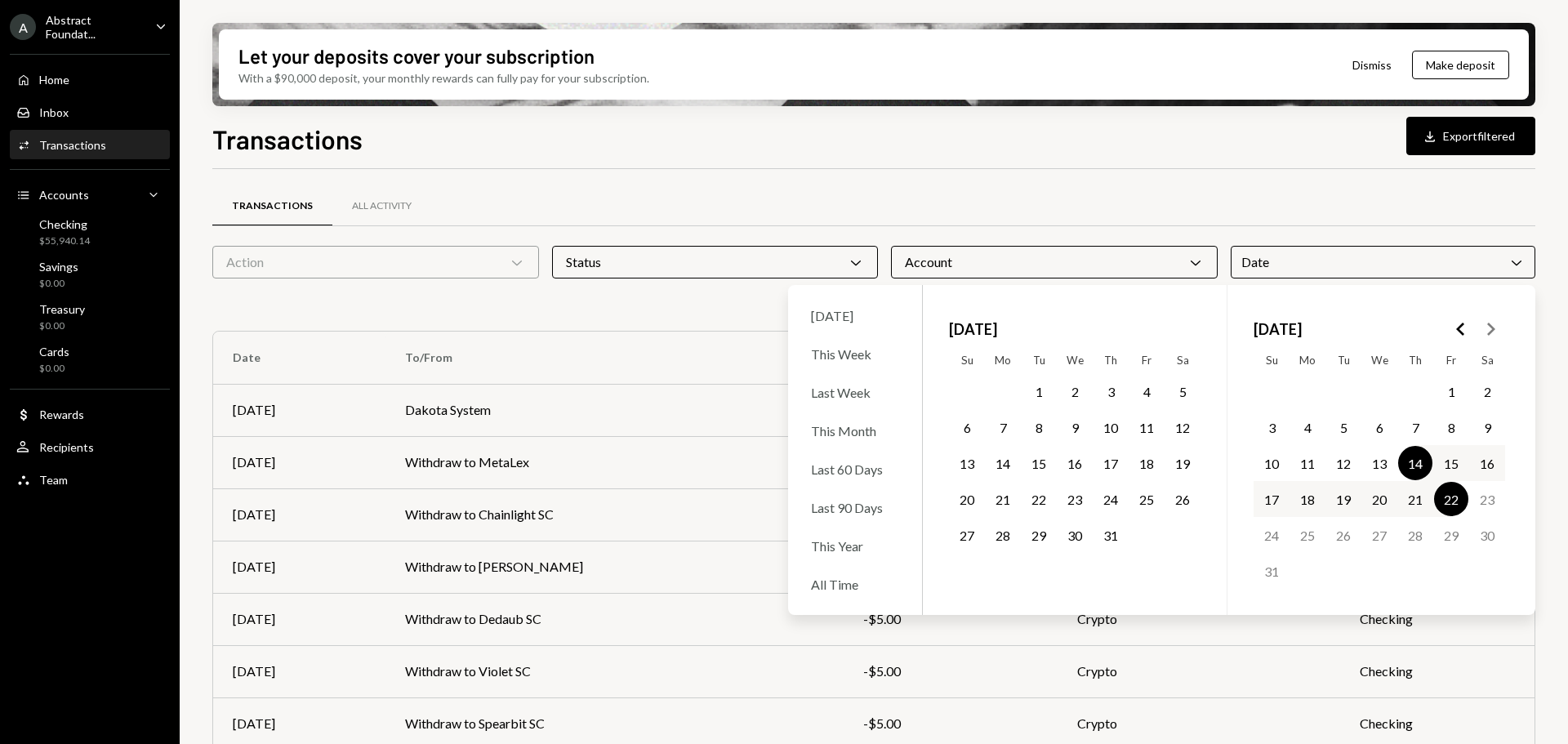
click at [1462, 253] on div "Date Chevron Down" at bounding box center [1383, 262] width 305 height 33
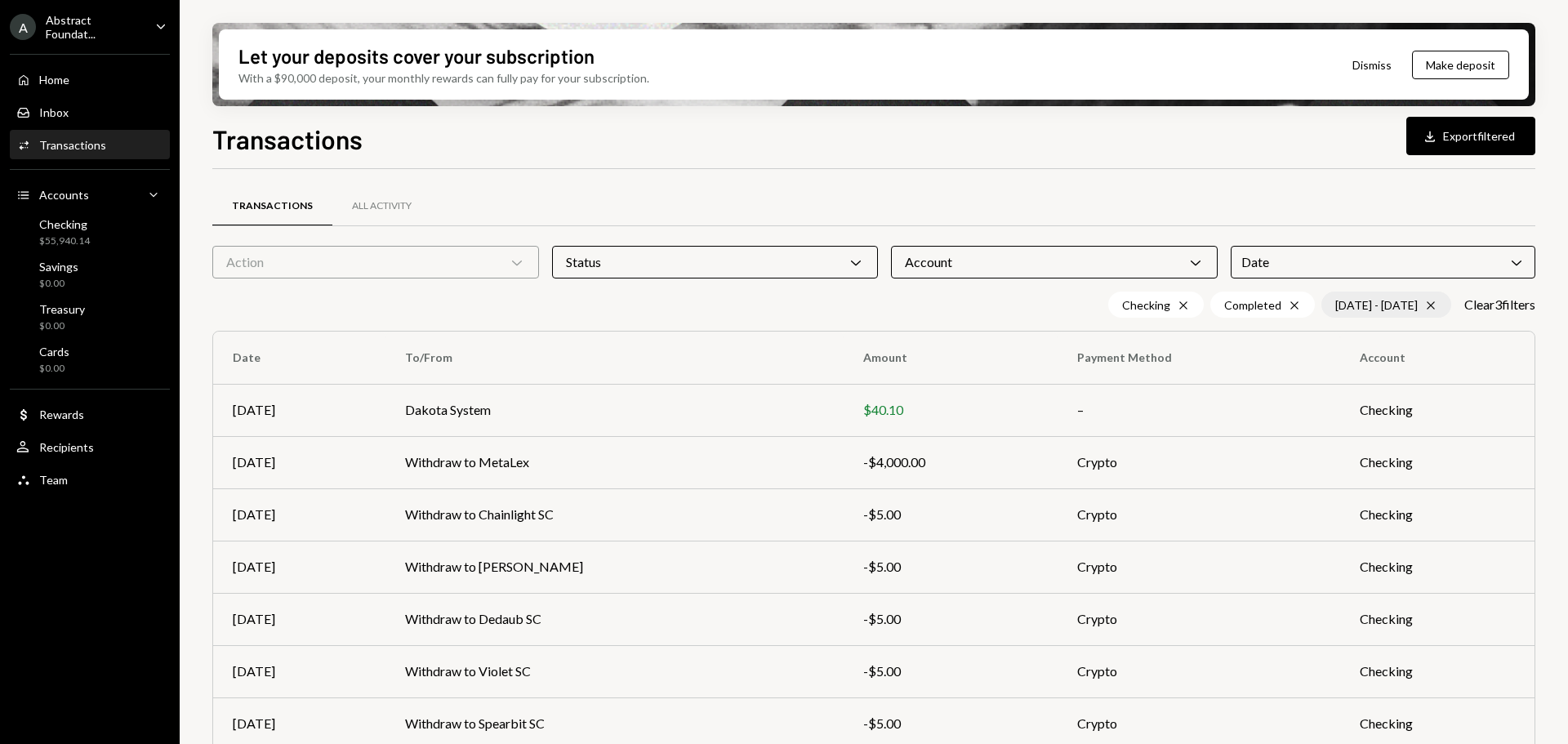
click at [1426, 303] on icon "Cross" at bounding box center [1431, 305] width 13 height 13
click at [1444, 266] on div "Date Chevron Down" at bounding box center [1383, 262] width 305 height 33
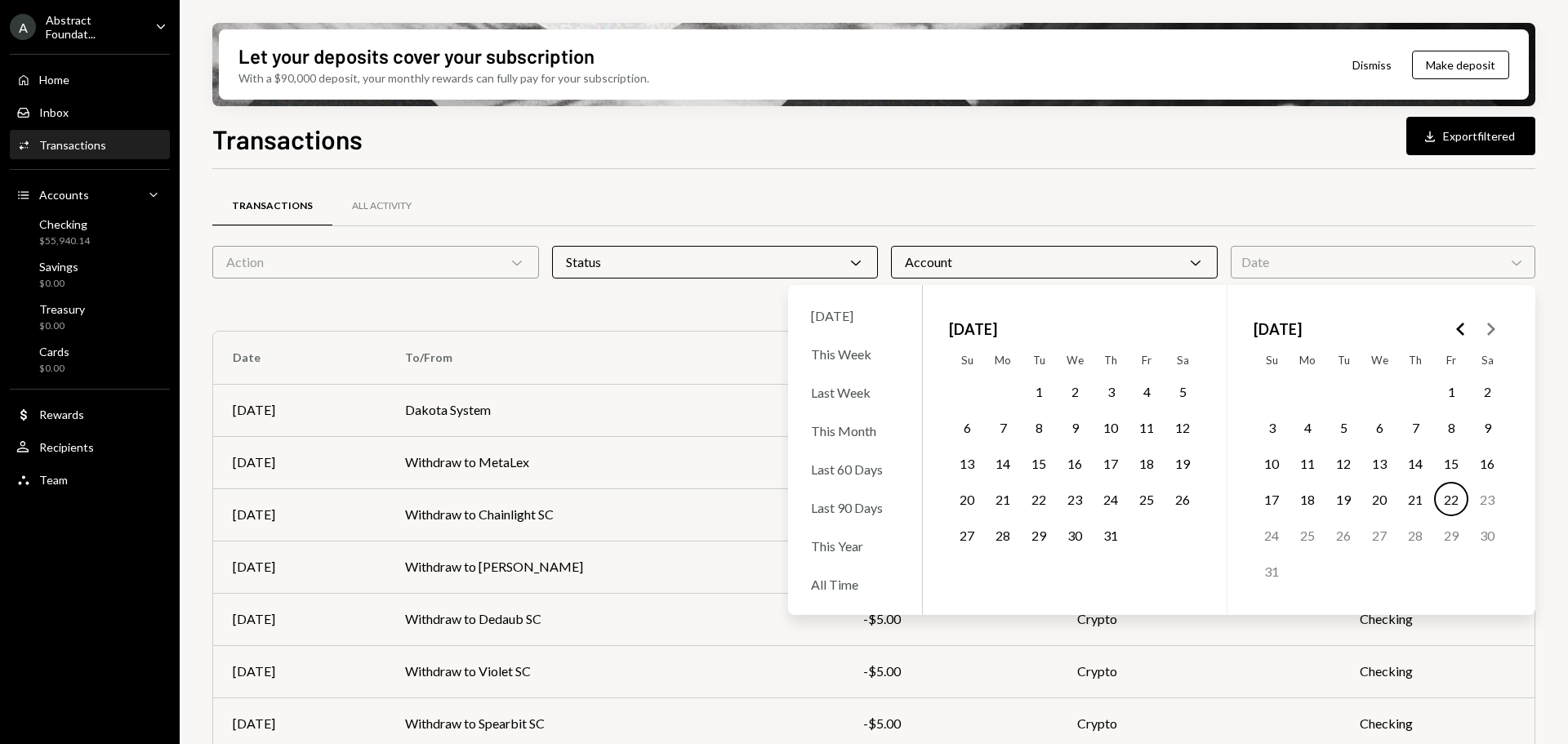
click at [1454, 393] on button "1" at bounding box center [1452, 391] width 34 height 34
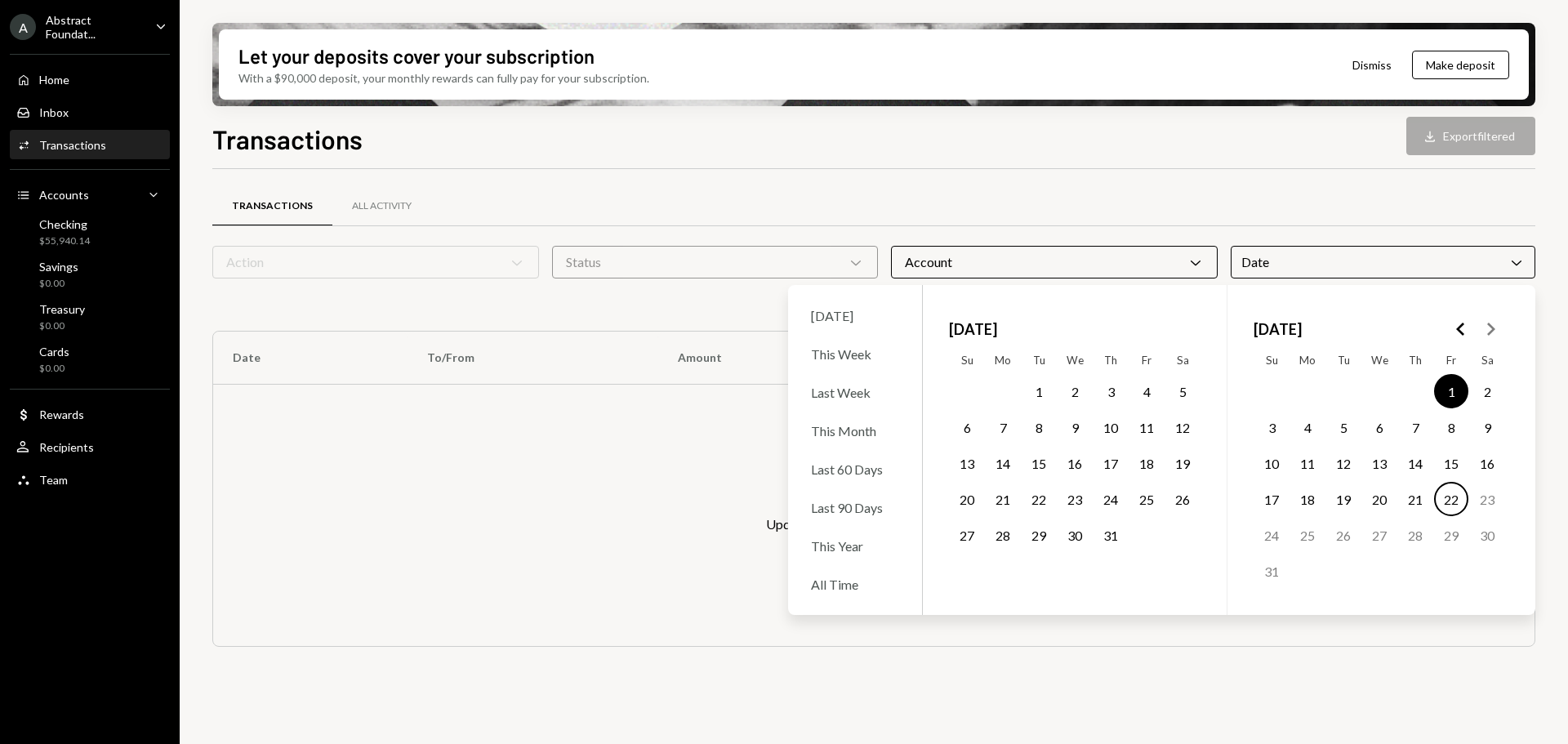
click at [1440, 512] on button "22" at bounding box center [1452, 499] width 34 height 34
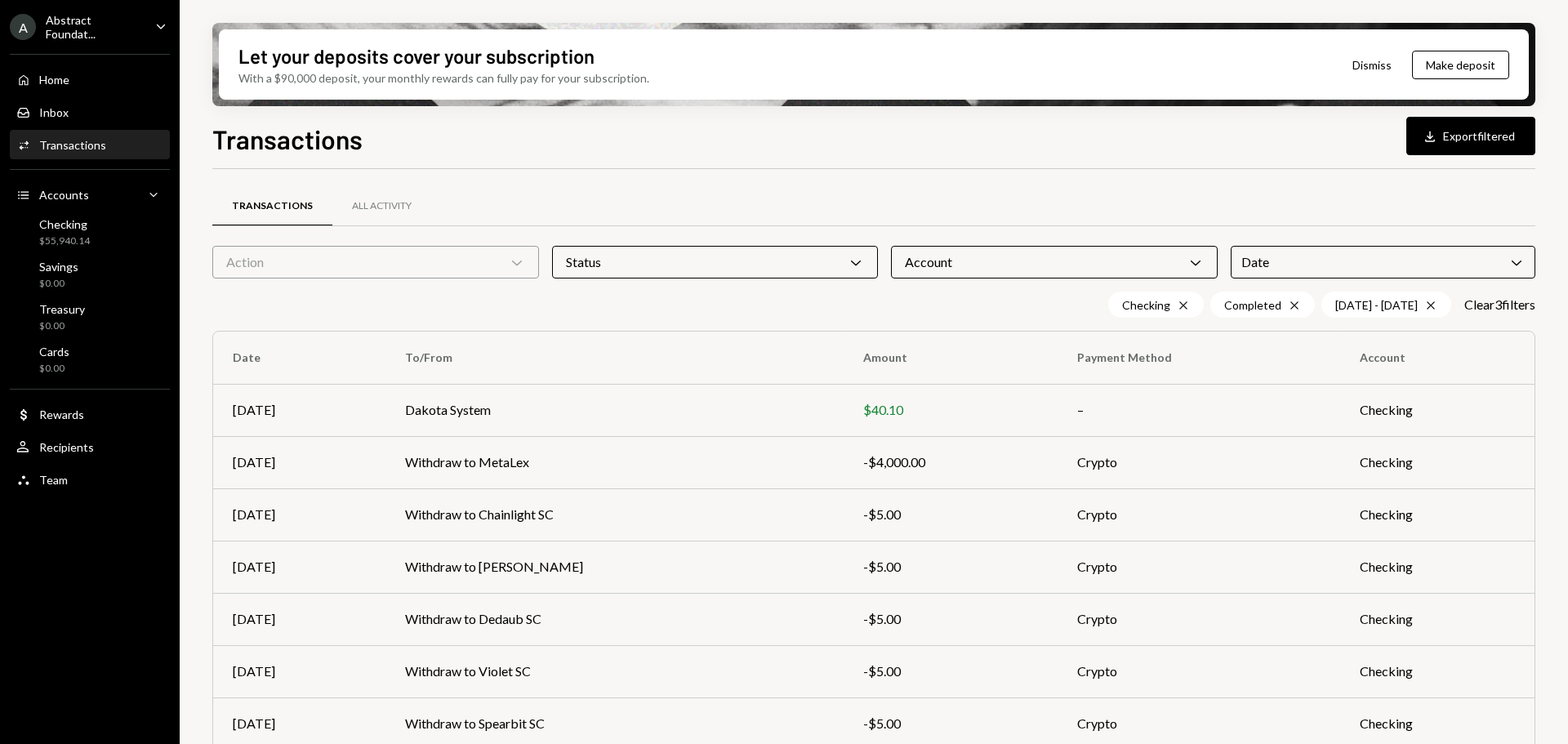
click at [1329, 197] on div "Transactions All Activity" at bounding box center [873, 206] width 1323 height 42
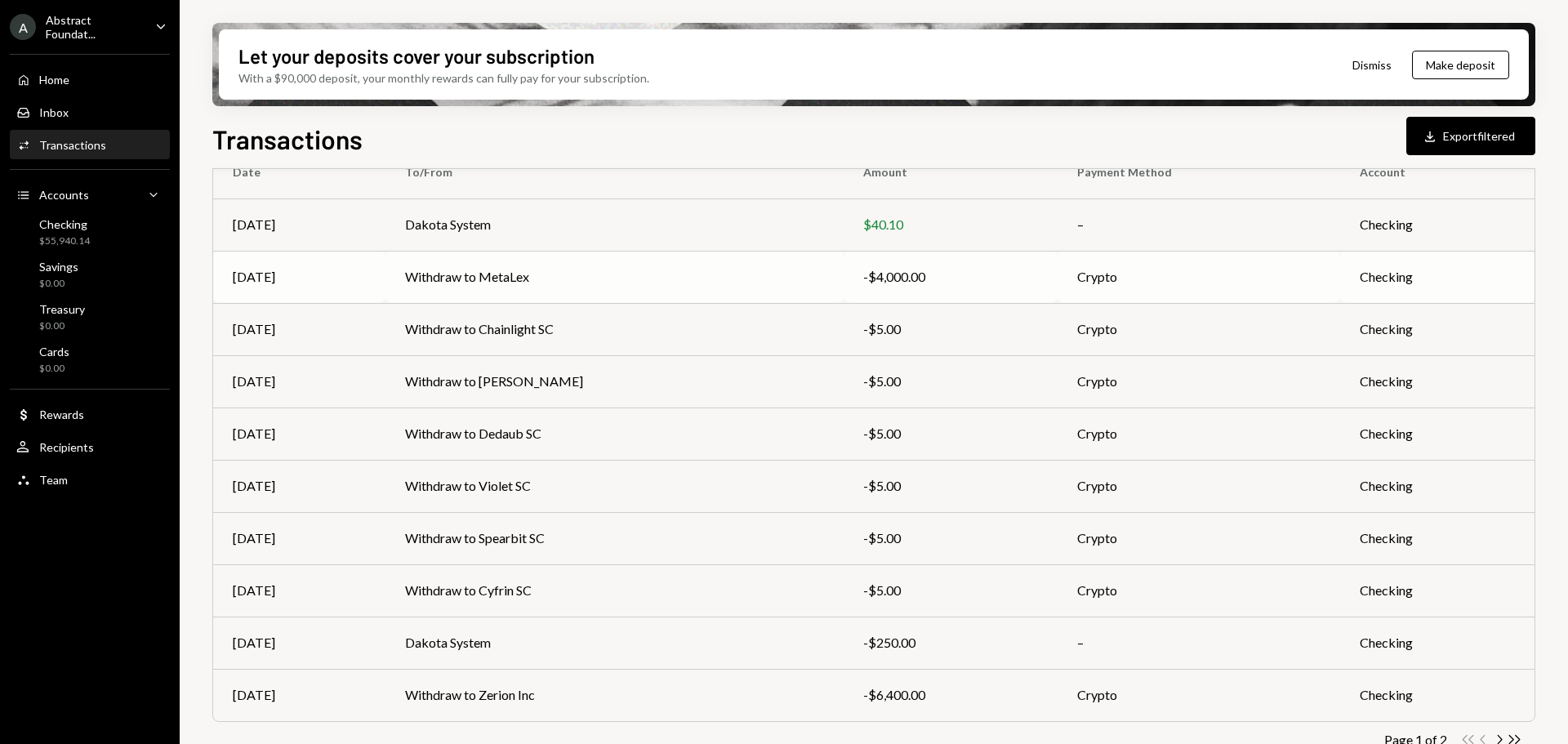
scroll to position [212, 0]
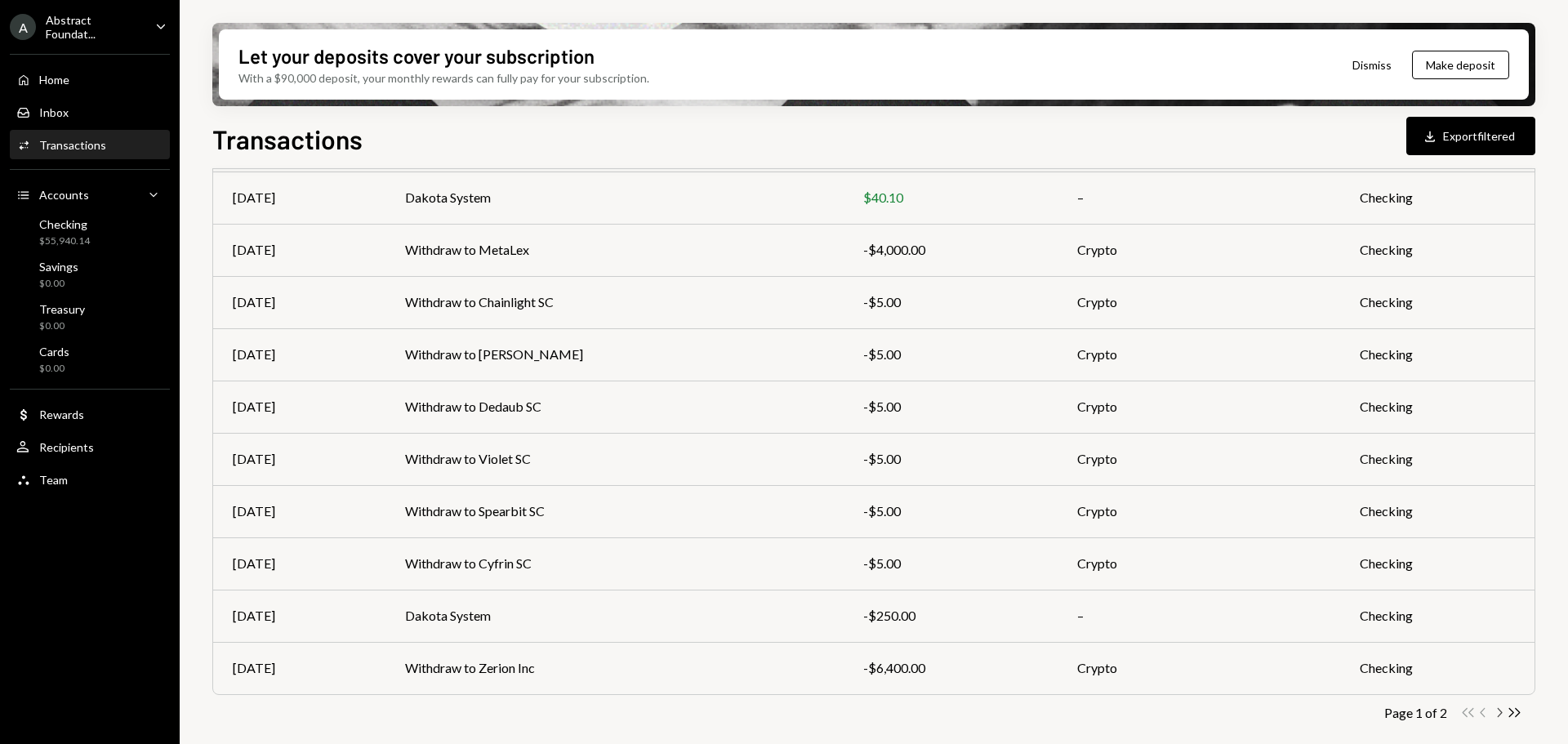
click at [1498, 711] on icon "Chevron Right" at bounding box center [1499, 713] width 16 height 16
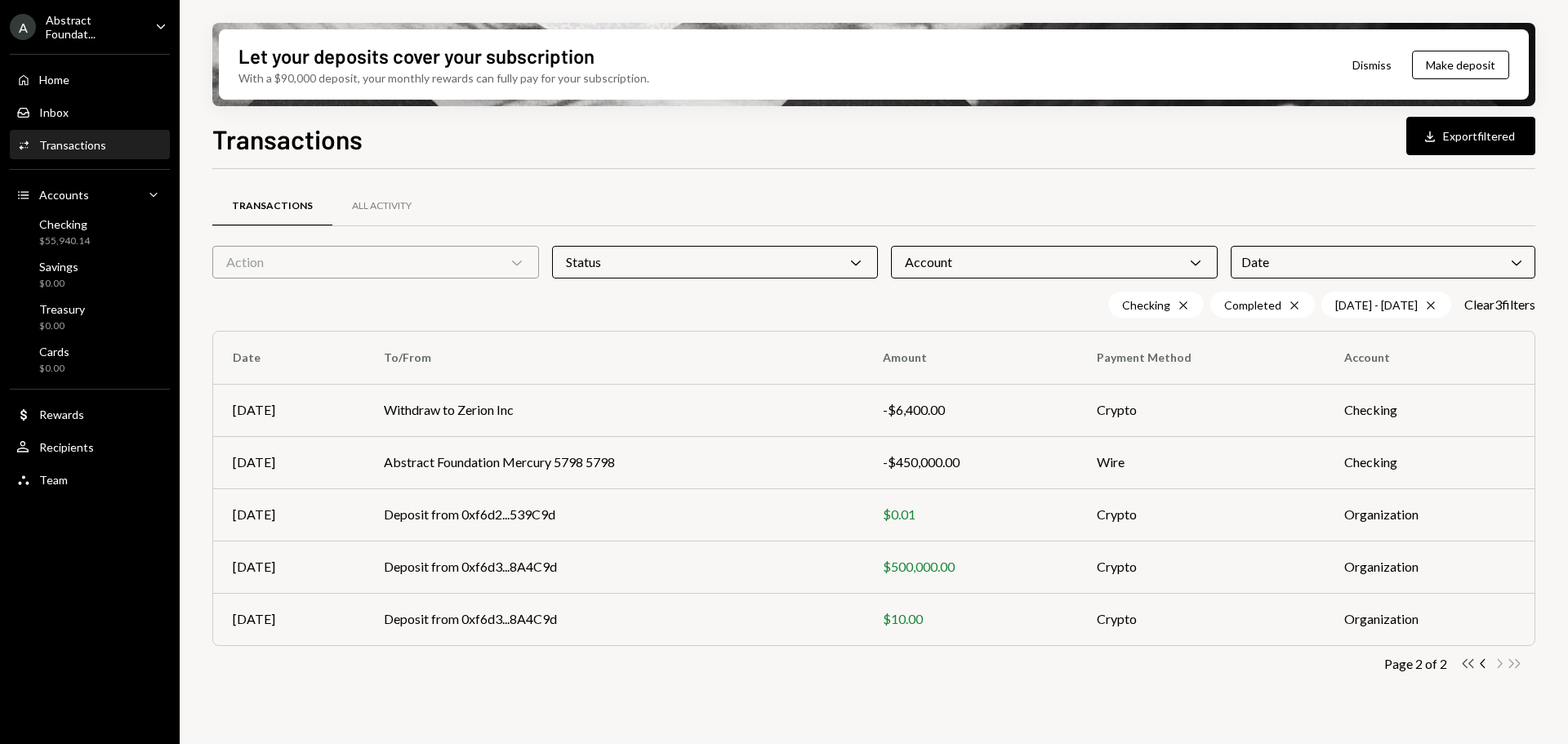
click at [1463, 663] on icon "button" at bounding box center [1467, 663] width 11 height 9
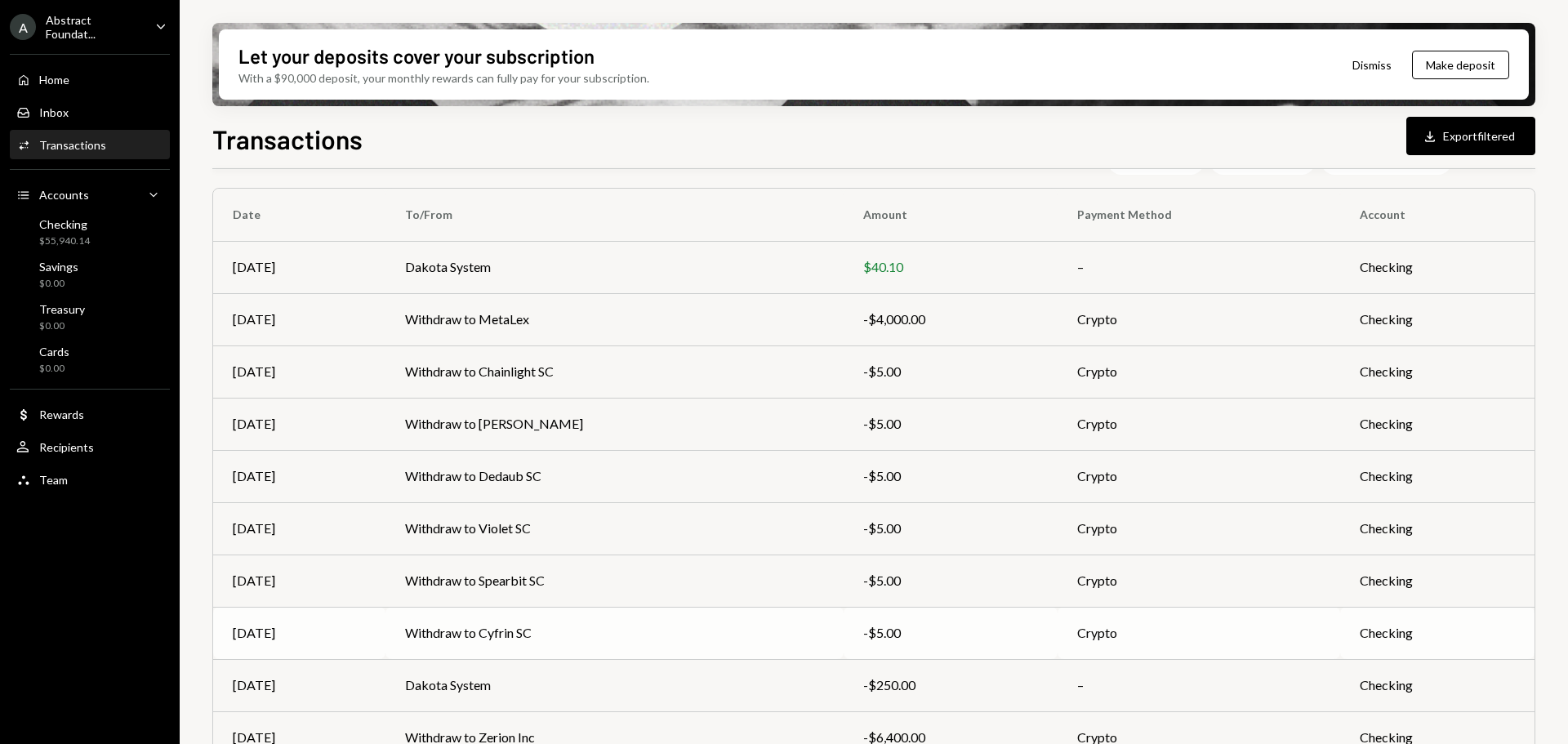
scroll to position [212, 0]
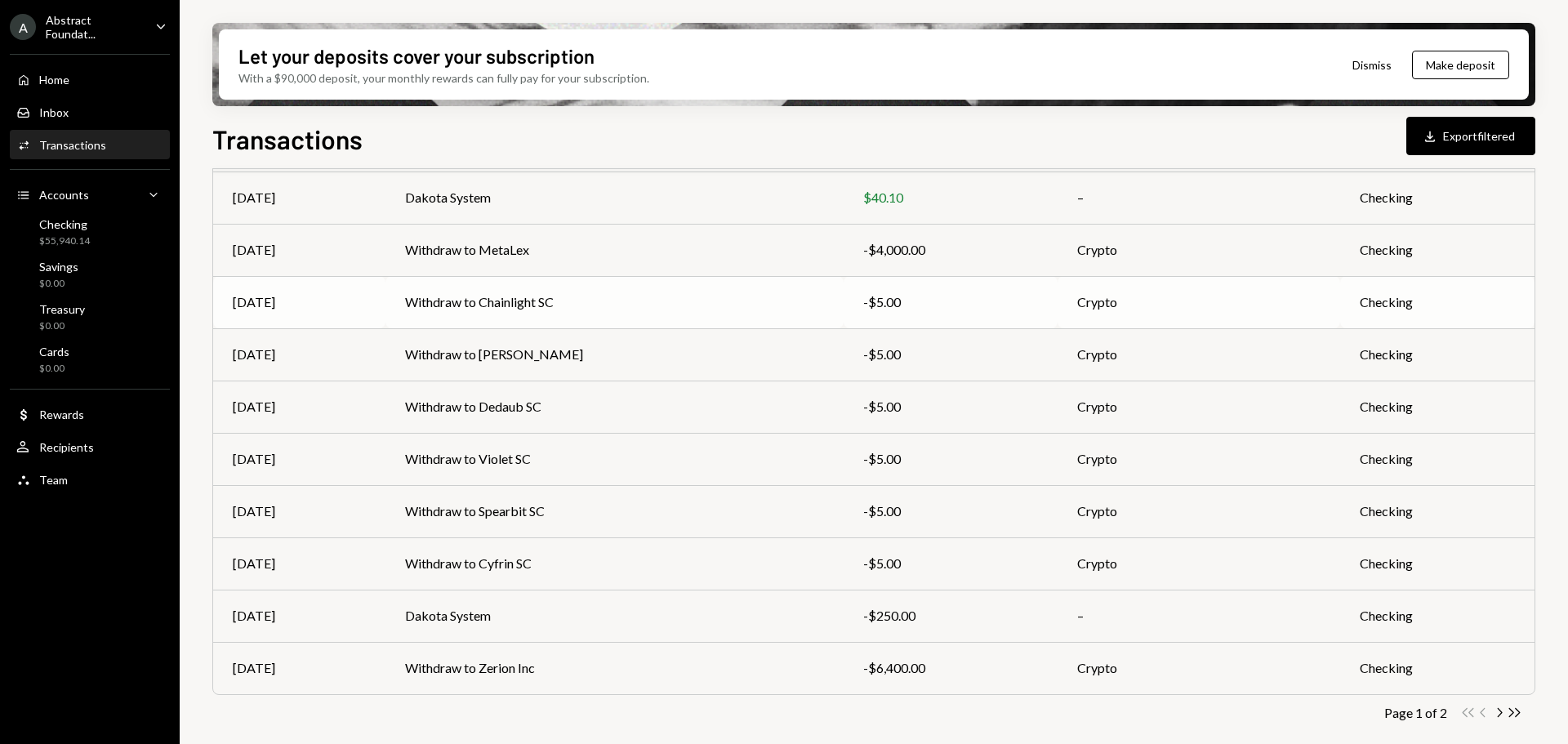
click at [789, 297] on td "Withdraw to Chainlight SC" at bounding box center [614, 302] width 458 height 53
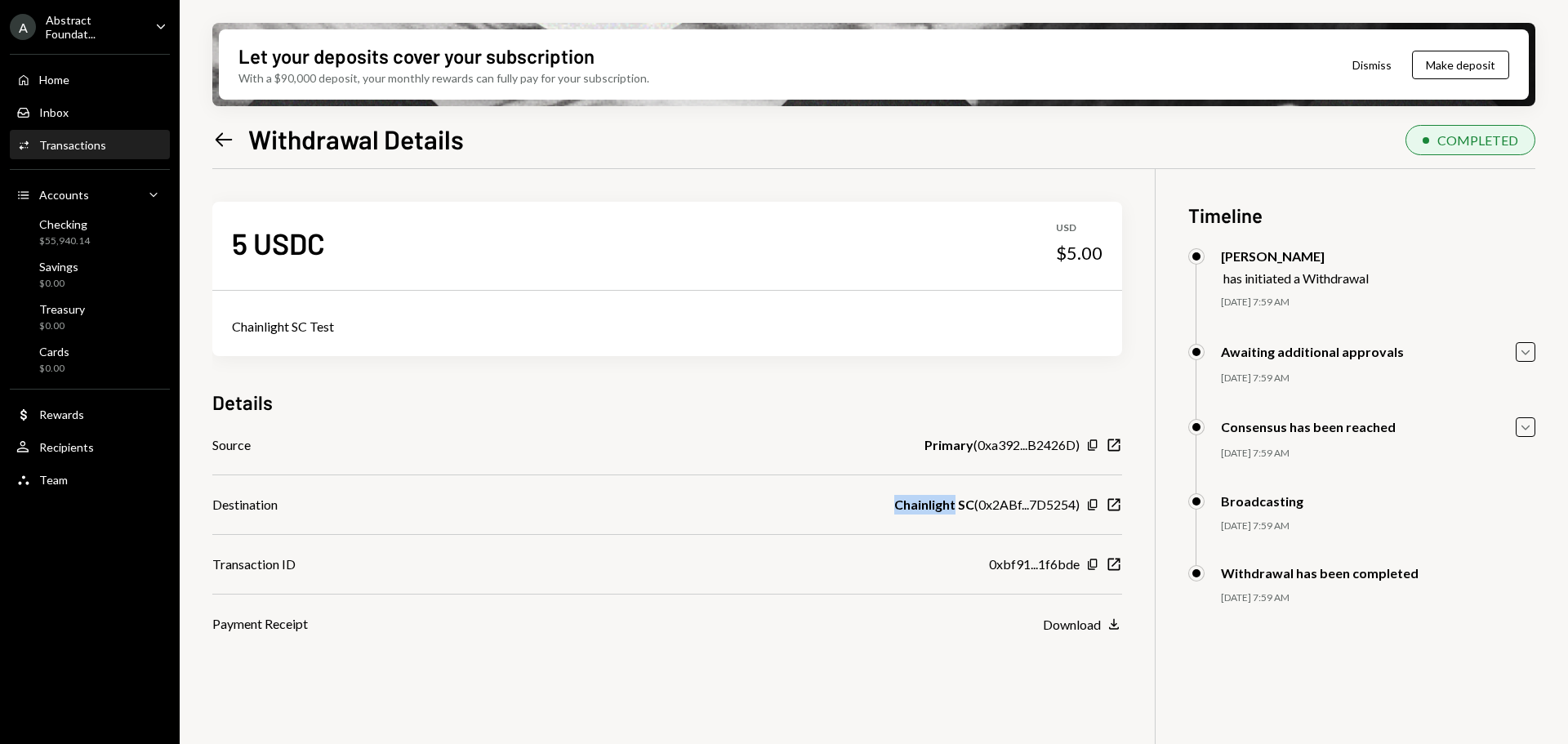
drag, startPoint x: 889, startPoint y: 506, endPoint x: 950, endPoint y: 505, distance: 61.0
click at [950, 505] on div "Destination Chainlight SC ( 0x2ABf...7D5254 ) Copy New Window" at bounding box center [667, 505] width 910 height 20
copy b "Chainlight"
click at [94, 20] on div "Abstract Foundat..." at bounding box center [94, 27] width 97 height 28
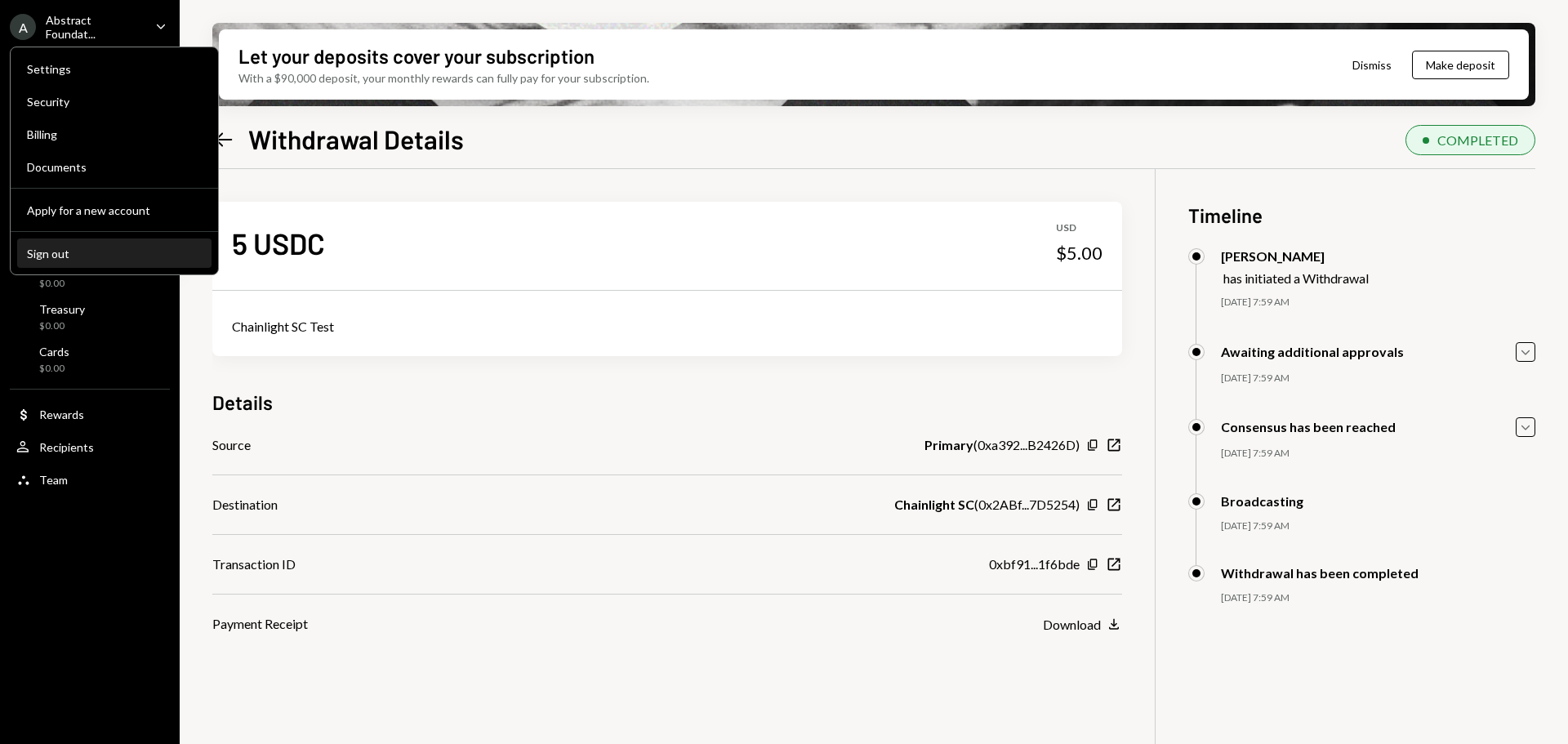
click at [60, 260] on div "Sign out" at bounding box center [114, 254] width 175 height 14
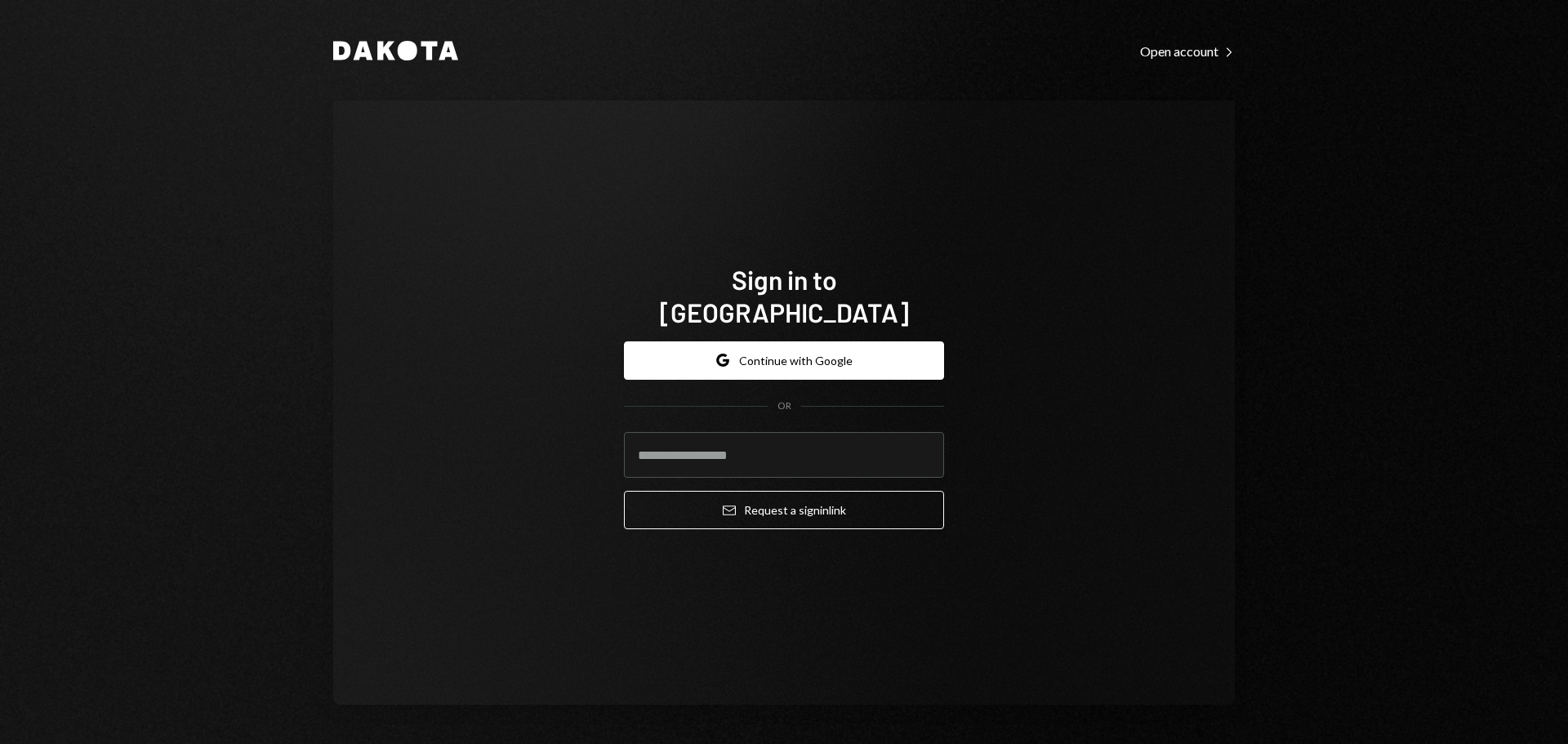
type input "**********"
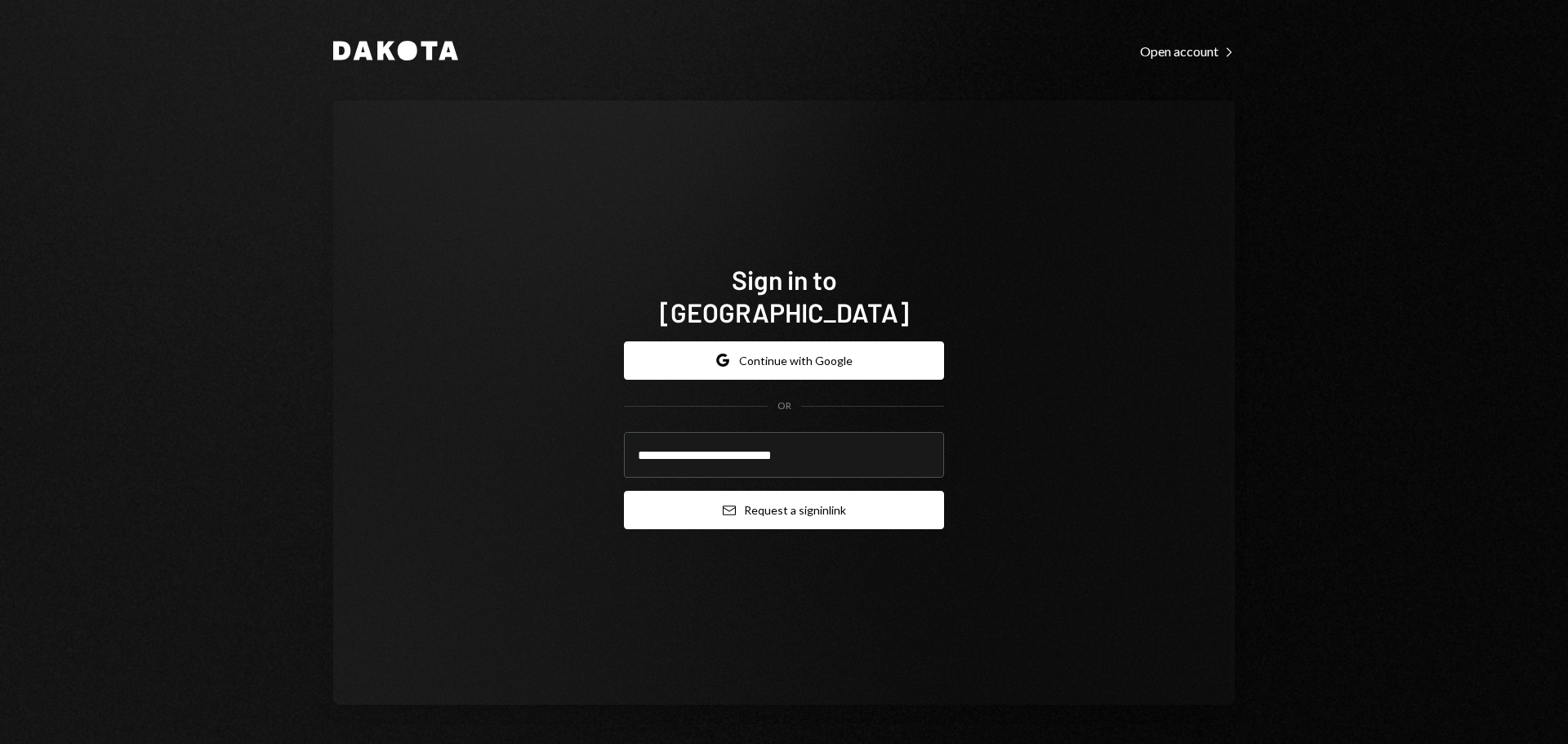
click at [764, 494] on button "Email Request a sign in link" at bounding box center [784, 510] width 321 height 39
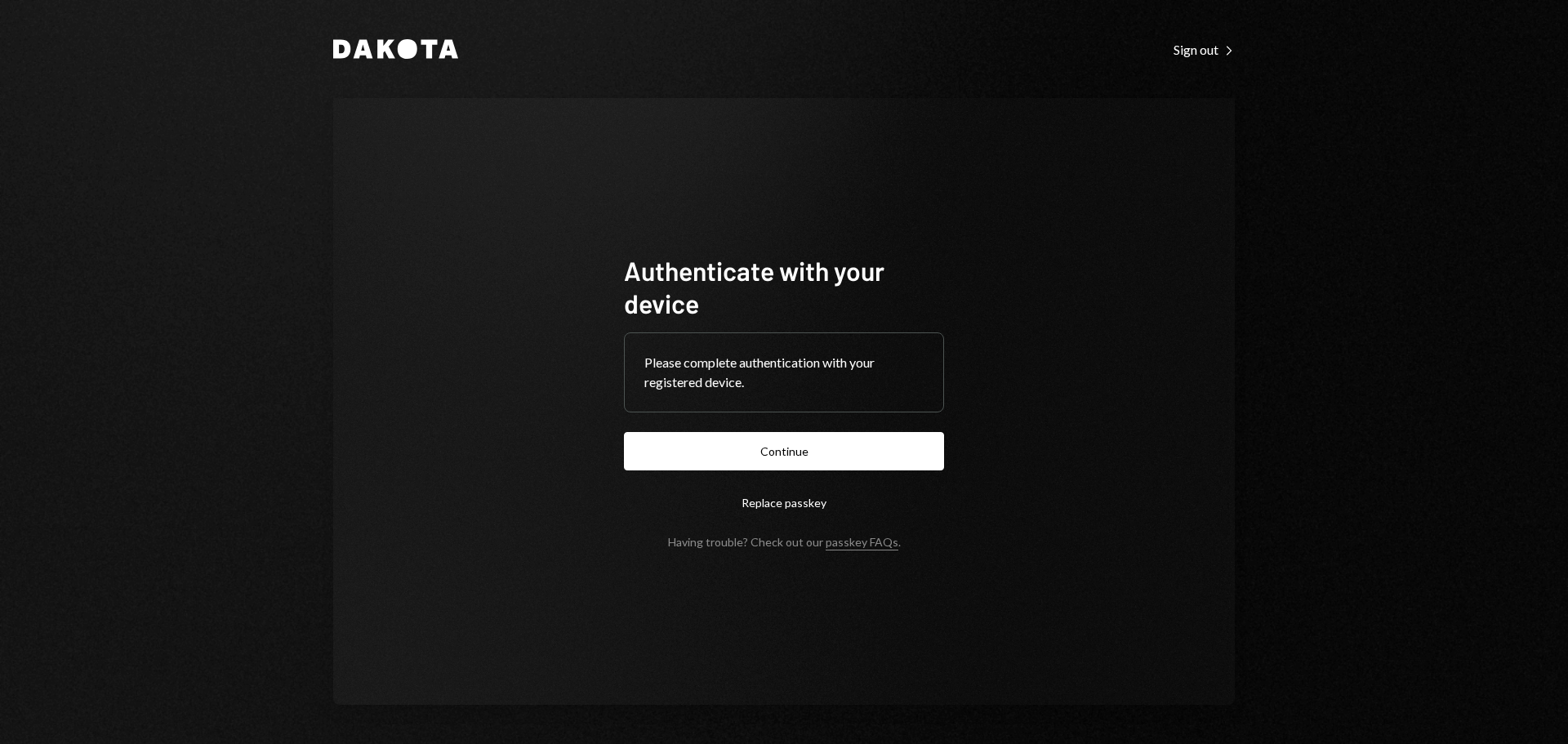
drag, startPoint x: 866, startPoint y: 448, endPoint x: 843, endPoint y: 448, distance: 23.0
click at [857, 448] on button "Continue" at bounding box center [784, 451] width 321 height 39
